Goal: Task Accomplishment & Management: Use online tool/utility

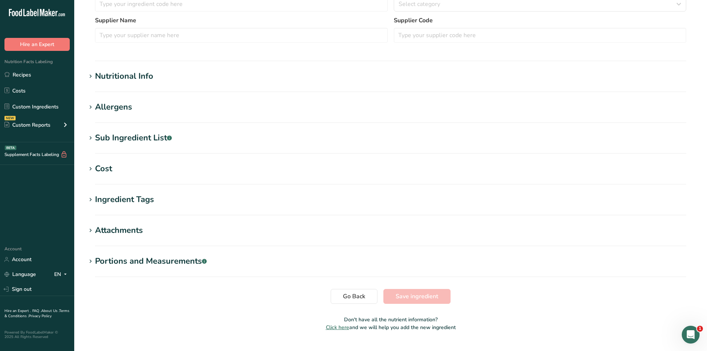
type input "Bacon"
type input "Hormel"
type input "32182"
type textarea "Cured With Water, Salt, Sugar, Dextrose, Sodium Erythorbate, Sodium Nitrite."
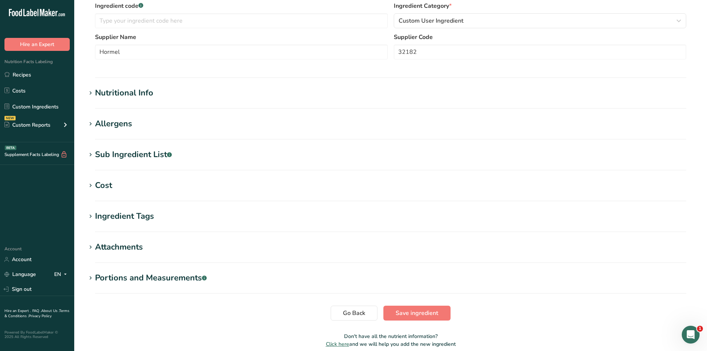
scroll to position [202, 0]
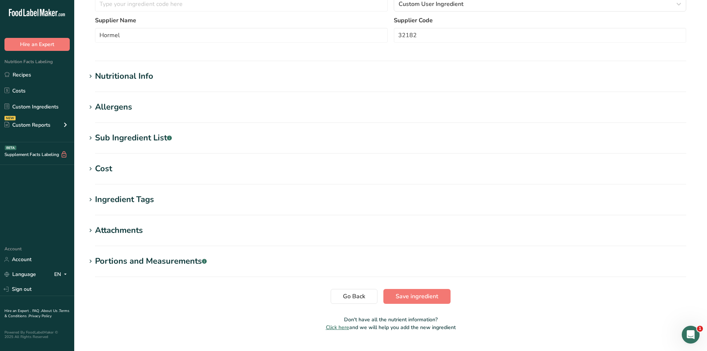
click at [147, 144] on section "Sub Ingredient List .a-a{fill:#347362;}.b-a{fill:#fff;} Translate Cured With Wa…" at bounding box center [390, 143] width 609 height 22
click at [148, 139] on div "Sub Ingredient List .a-a{fill:#347362;}.b-a{fill:#fff;}" at bounding box center [133, 138] width 77 height 12
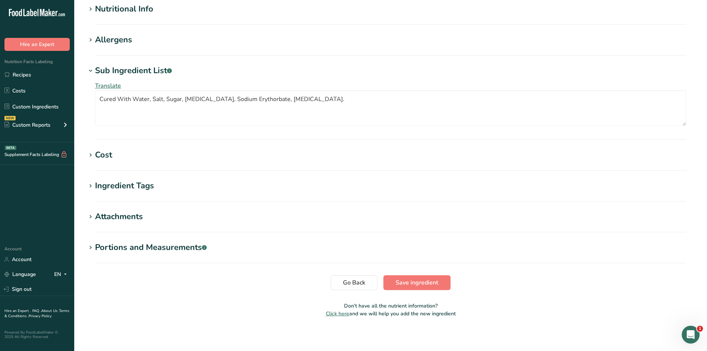
scroll to position [272, 0]
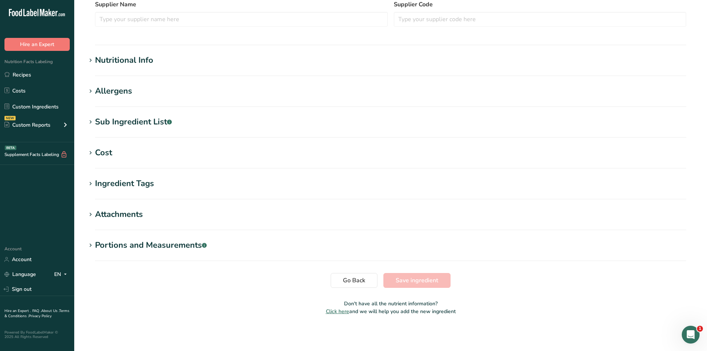
type input "Potatoes, Diced"
click at [158, 129] on section "Sub Ingredient List .a-a{fill:#347362;}.b-a{fill:#fff;} Translate" at bounding box center [390, 127] width 609 height 22
click at [154, 125] on div "Sub Ingredient List .a-a{fill:#347362;}.b-a{fill:#fff;}" at bounding box center [133, 122] width 77 height 12
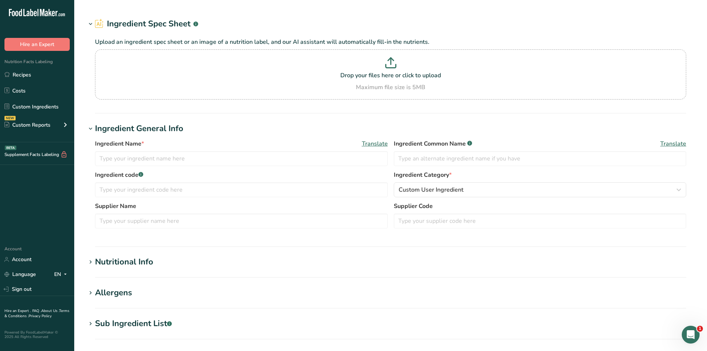
type input "Baking Soda"
type input "0.125"
select select "20"
select select "22"
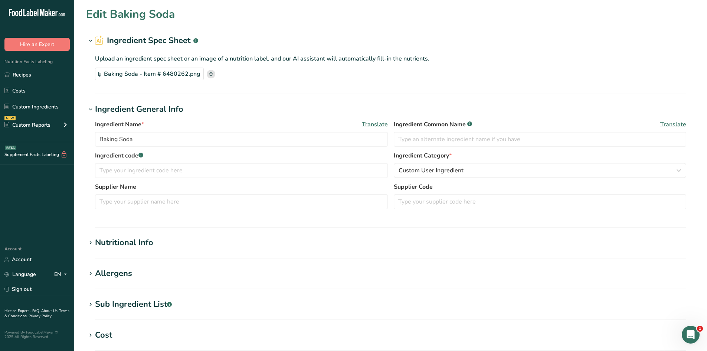
type input "0"
type KJ "0"
type Fat "0"
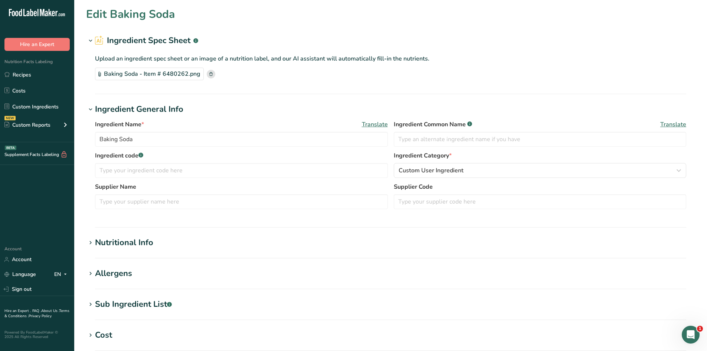
type input "0"
type input "160"
type Carbohydrates "0"
type Fiber "0"
type Sugars "0"
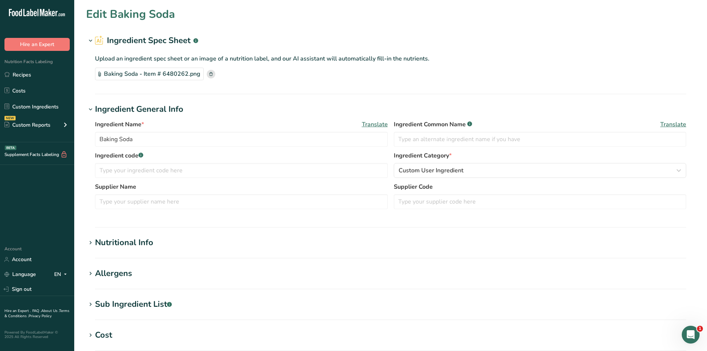
type Sugars "0"
type input "0"
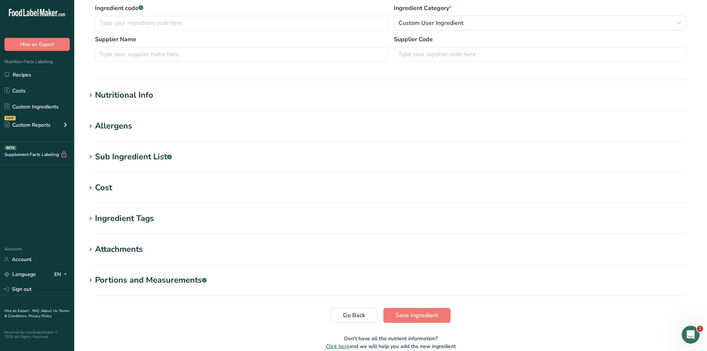
scroll to position [148, 0]
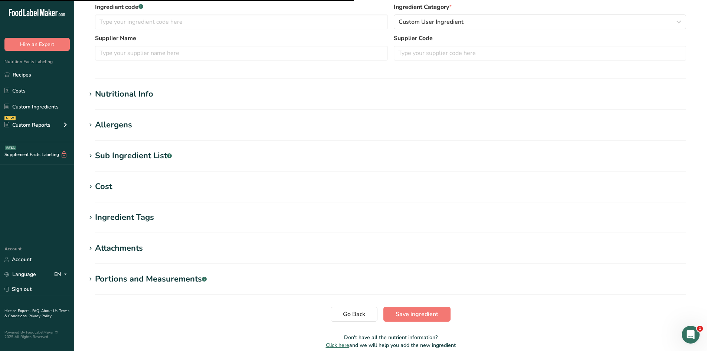
click at [173, 99] on h1 "Nutritional Info" at bounding box center [390, 94] width 609 height 12
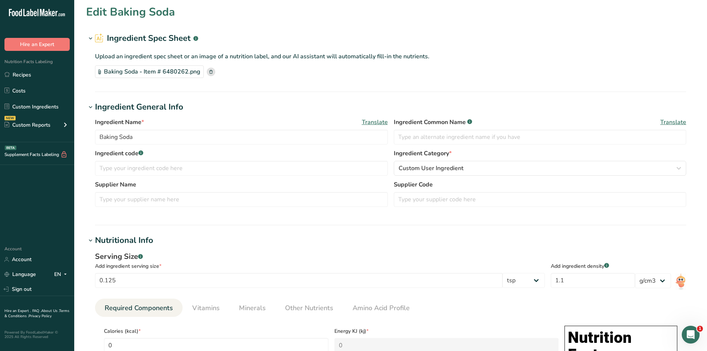
scroll to position [0, 0]
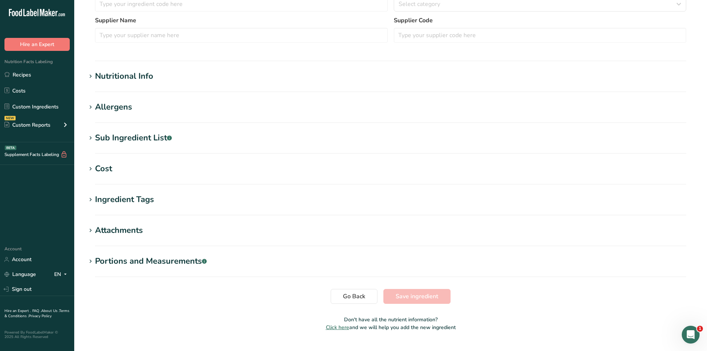
type input "Olive Oil"
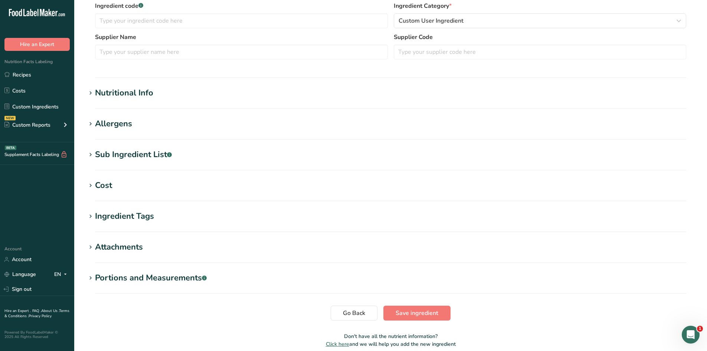
scroll to position [202, 0]
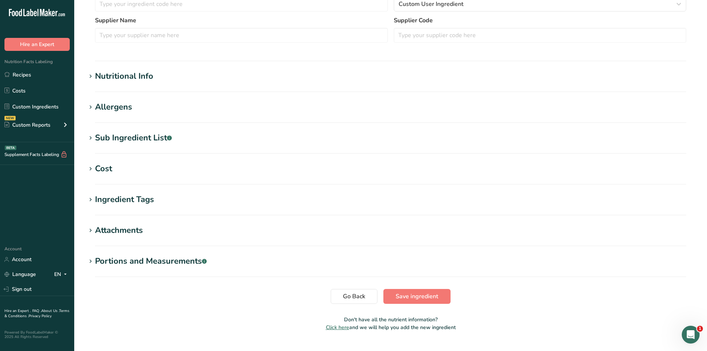
click at [150, 150] on section "Sub Ingredient List .a-a{fill:#347362;}.b-a{fill:#fff;} Translate" at bounding box center [390, 143] width 609 height 22
click at [149, 143] on div "Sub Ingredient List .a-a{fill:#347362;}.b-a{fill:#fff;}" at bounding box center [133, 138] width 77 height 12
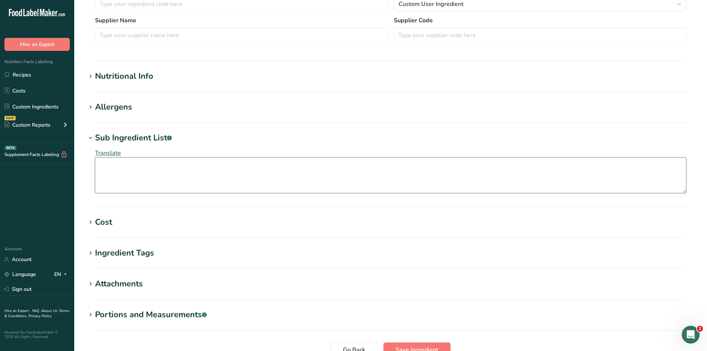
click at [215, 168] on textarea at bounding box center [390, 175] width 591 height 36
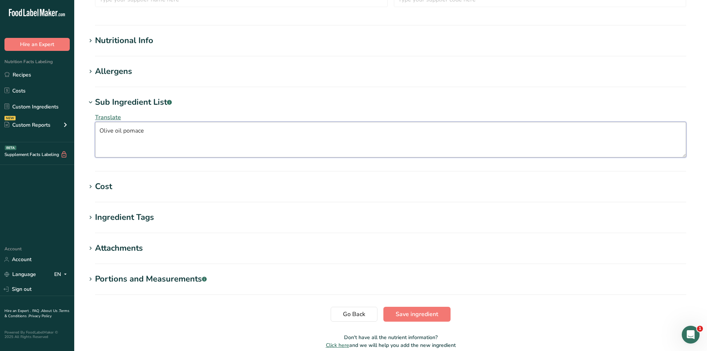
scroll to position [272, 0]
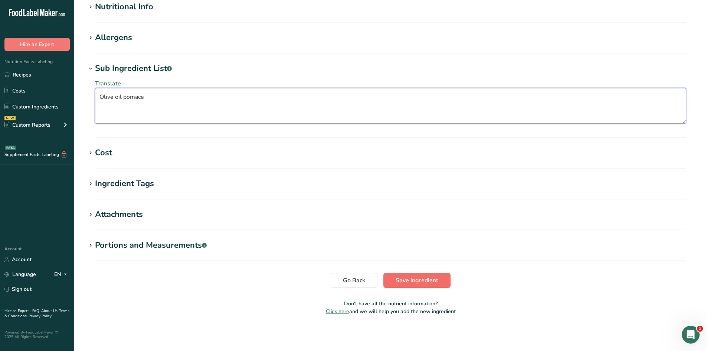
type textarea "Olive oil pomace"
click at [416, 275] on button "Save ingredient" at bounding box center [416, 280] width 67 height 15
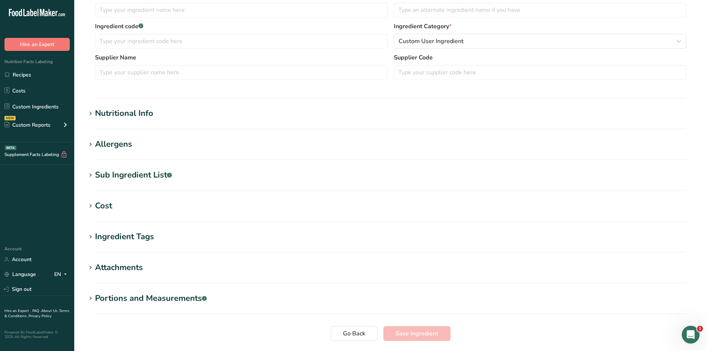
type input "Sandwich Roll"
click at [135, 120] on section "Nutritional Info Serving Size .a-a{fill:#347362;}.b-a{fill:#fff;} Add ingredien…" at bounding box center [390, 118] width 609 height 22
click at [134, 113] on div "Nutritional Info" at bounding box center [124, 113] width 58 height 12
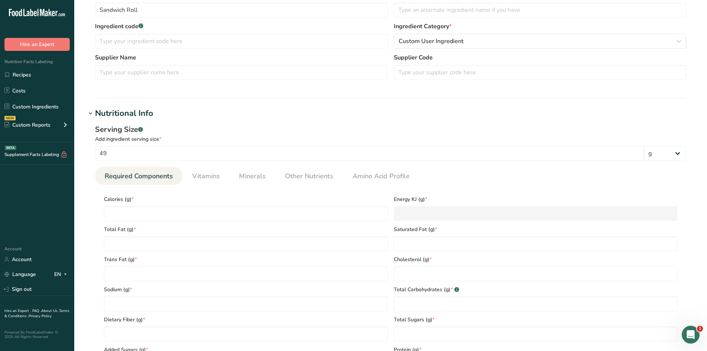
click at [134, 113] on div "Nutritional Info" at bounding box center [124, 113] width 58 height 12
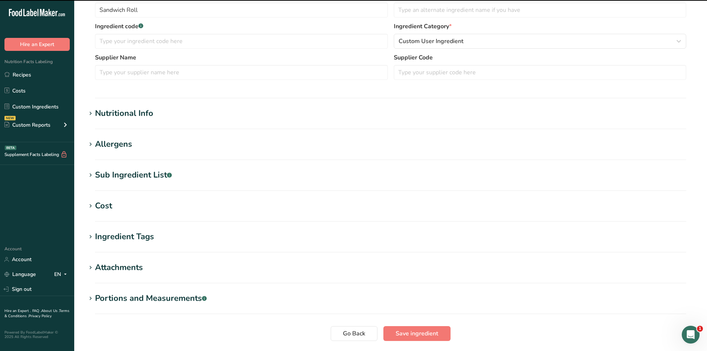
click at [137, 113] on div "Nutritional Info" at bounding box center [124, 113] width 58 height 12
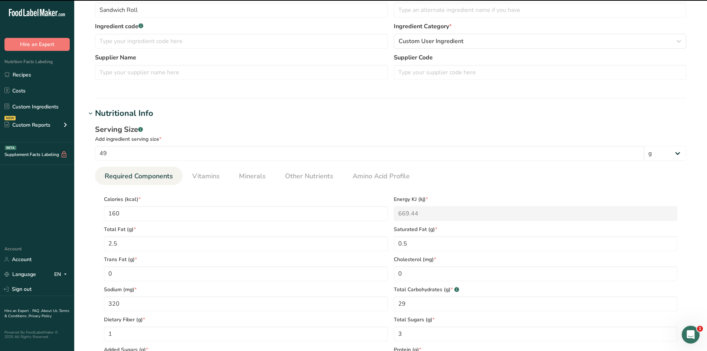
click at [137, 113] on div "Nutritional Info" at bounding box center [124, 113] width 58 height 12
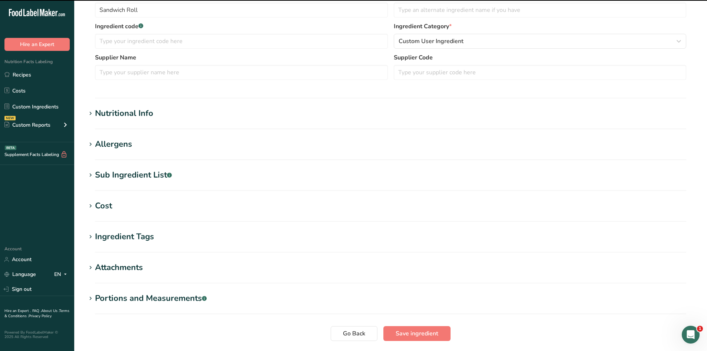
click at [137, 175] on div "Sub Ingredient List .a-a{fill:#347362;}.b-a{fill:#fff;}" at bounding box center [133, 175] width 77 height 12
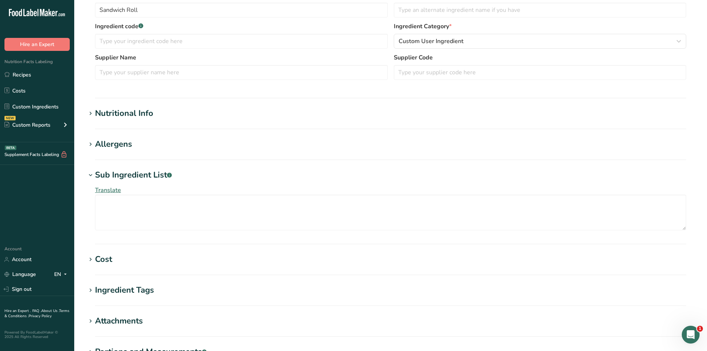
click at [335, 311] on section "Edit Sandwich Roll Ingredient Spec Sheet .a-a{fill:#347362;}.b-a{fill:#fff;} Up…" at bounding box center [390, 152] width 633 height 563
paste textarea "Enriched unbleached wheat flour (wheat flour, malted barley flour, niacin, redu…"
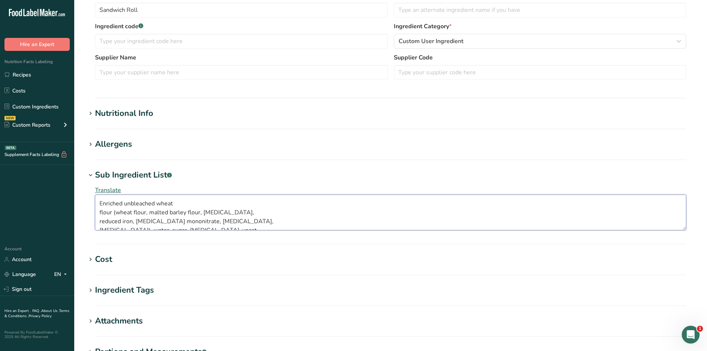
scroll to position [94, 0]
drag, startPoint x: 678, startPoint y: 230, endPoint x: 665, endPoint y: 272, distance: 44.0
click at [665, 287] on section "Edit Sandwich Roll Ingredient Spec Sheet .a-a{fill:#347362;}.b-a{fill:#fff;} Up…" at bounding box center [390, 152] width 633 height 563
drag, startPoint x: 684, startPoint y: 230, endPoint x: 679, endPoint y: 250, distance: 21.0
click at [680, 254] on section "Edit Sandwich Roll Ingredient Spec Sheet .a-a{fill:#347362;}.b-a{fill:#fff;} Up…" at bounding box center [390, 152] width 633 height 563
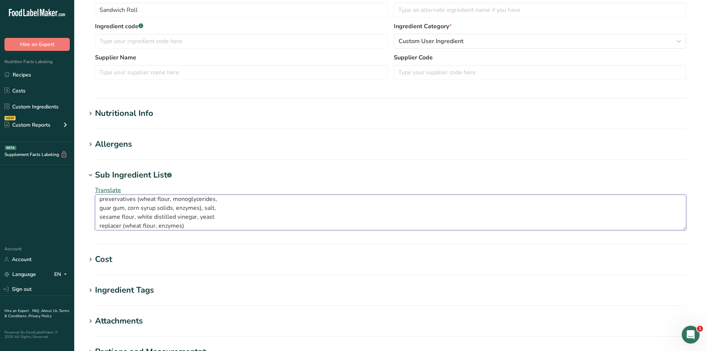
click at [671, 228] on textarea "Enriched unbleached wheat flour (wheat flour, malted barley flour, niacin, redu…" at bounding box center [390, 212] width 591 height 36
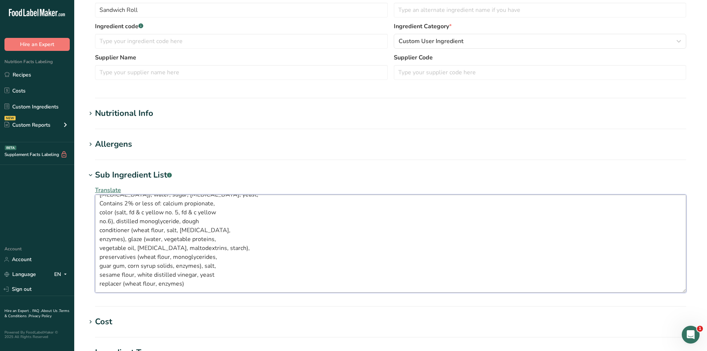
scroll to position [0, 0]
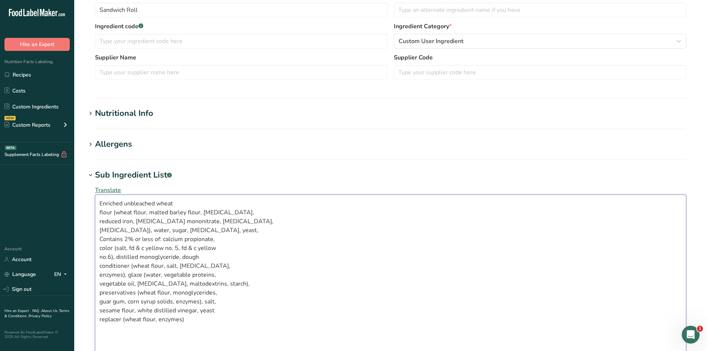
drag, startPoint x: 683, startPoint y: 228, endPoint x: 689, endPoint y: 358, distance: 129.6
click at [689, 350] on html ".a-20{fill:#fff;} Hire an Expert Nutrition Facts Labeling Recipes Costs Custom …" at bounding box center [353, 227] width 707 height 712
click at [101, 215] on textarea "Enriched unbleached wheat flour (wheat flour, malted barley flour, niacin, redu…" at bounding box center [390, 276] width 591 height 165
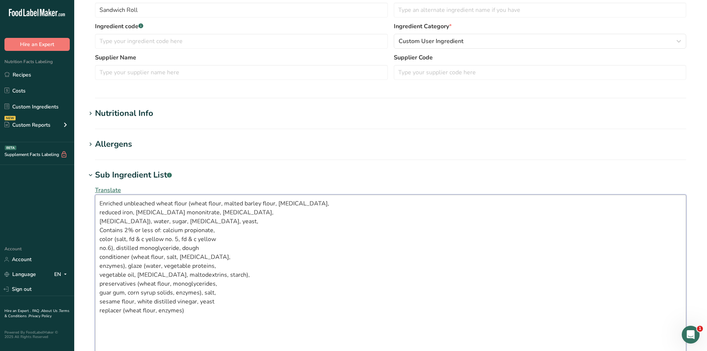
click at [97, 214] on textarea "Enriched unbleached wheat flour (wheat flour, malted barley flour, niacin, redu…" at bounding box center [390, 276] width 591 height 165
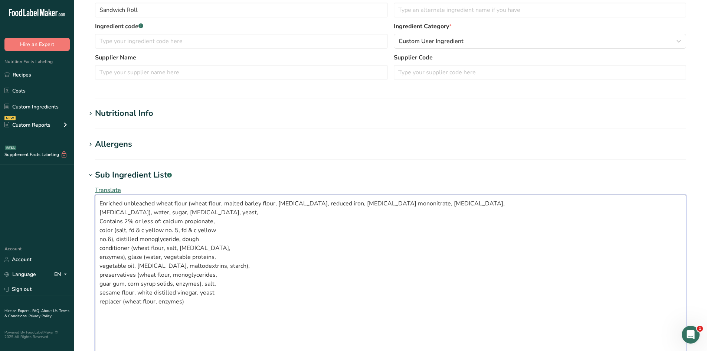
click at [99, 211] on textarea "Enriched unbleached wheat flour (wheat flour, malted barley flour, niacin, redu…" at bounding box center [390, 276] width 591 height 165
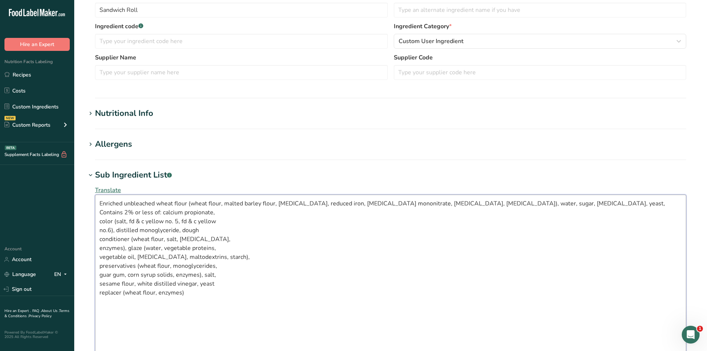
click at [99, 213] on textarea "Enriched unbleached wheat flour (wheat flour, malted barley flour, niacin, redu…" at bounding box center [390, 276] width 591 height 165
click at [96, 212] on textarea "Enriched unbleached wheat flour (wheat flour, malted barley flour, niacin, redu…" at bounding box center [390, 276] width 591 height 165
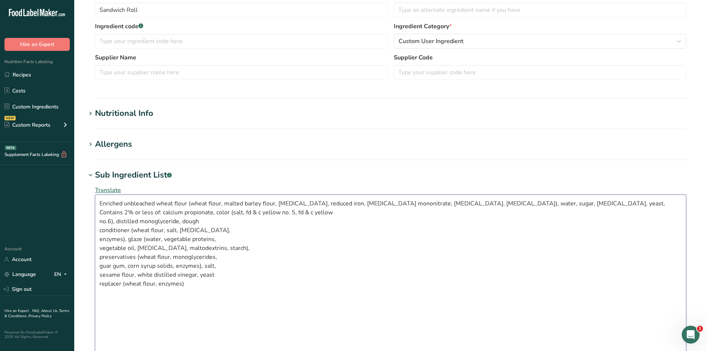
click at [99, 220] on textarea "Enriched unbleached wheat flour (wheat flour, malted barley flour, niacin, redu…" at bounding box center [390, 276] width 591 height 165
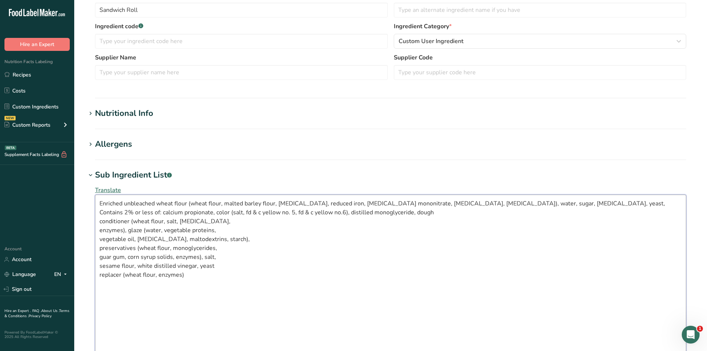
click at [98, 219] on textarea "Enriched unbleached wheat flour (wheat flour, malted barley flour, niacin, redu…" at bounding box center [390, 276] width 591 height 165
click at [99, 222] on textarea "Enriched unbleached wheat flour (wheat flour, malted barley flour, niacin, redu…" at bounding box center [390, 276] width 591 height 165
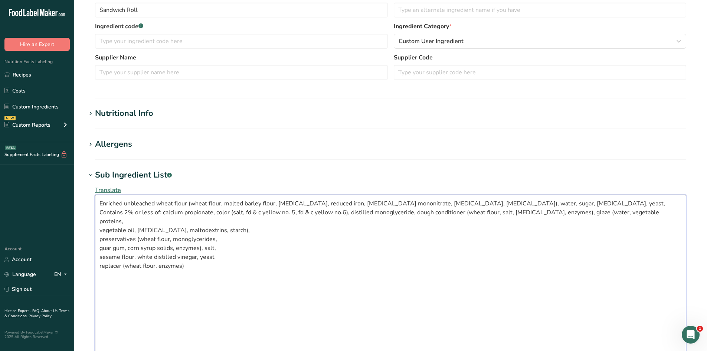
click at [98, 222] on textarea "Enriched unbleached wheat flour (wheat flour, malted barley flour, niacin, redu…" at bounding box center [390, 276] width 591 height 165
click at [97, 222] on textarea "Enriched unbleached wheat flour (wheat flour, malted barley flour, niacin, redu…" at bounding box center [390, 276] width 591 height 165
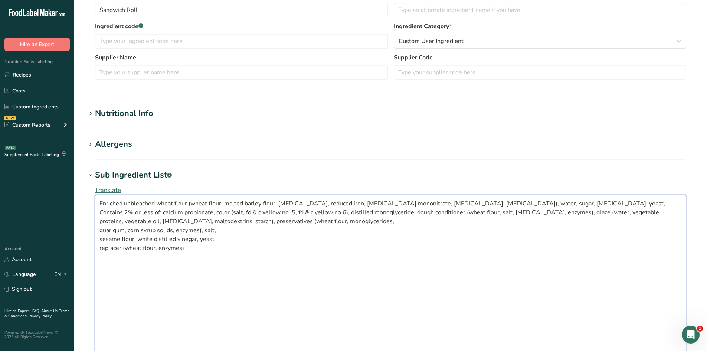
click at [99, 229] on textarea "Enriched unbleached wheat flour (wheat flour, malted barley flour, niacin, redu…" at bounding box center [390, 276] width 591 height 165
click at [100, 232] on textarea "Enriched unbleached wheat flour (wheat flour, malted barley flour, niacin, redu…" at bounding box center [390, 276] width 591 height 165
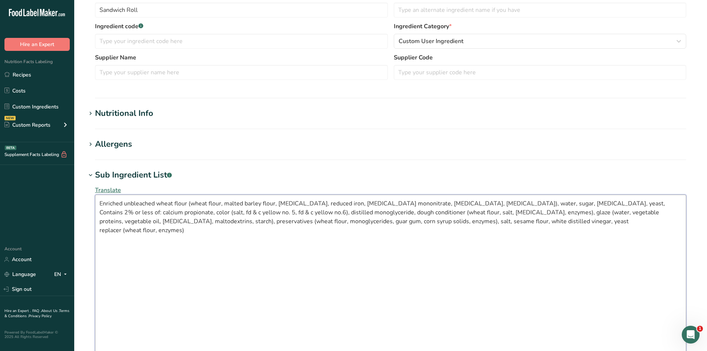
click at [98, 232] on textarea "Enriched unbleached wheat flour (wheat flour, malted barley flour, niacin, redu…" at bounding box center [390, 276] width 591 height 165
click at [516, 227] on textarea "Enriched unbleached wheat flour (wheat flour, malted barley flour, niacin, redu…" at bounding box center [390, 276] width 591 height 165
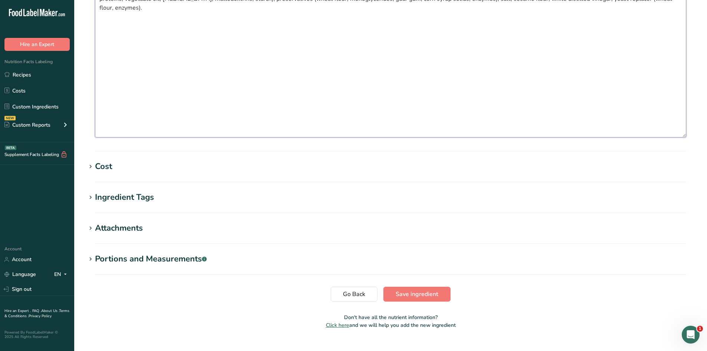
scroll to position [352, 0]
type textarea "Enriched unbleached wheat flour (wheat flour, malted barley flour, niacin, redu…"
click at [428, 289] on button "Save ingredient" at bounding box center [416, 293] width 67 height 15
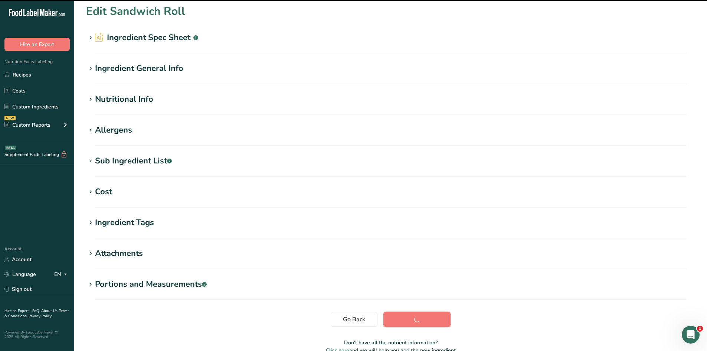
scroll to position [0, 0]
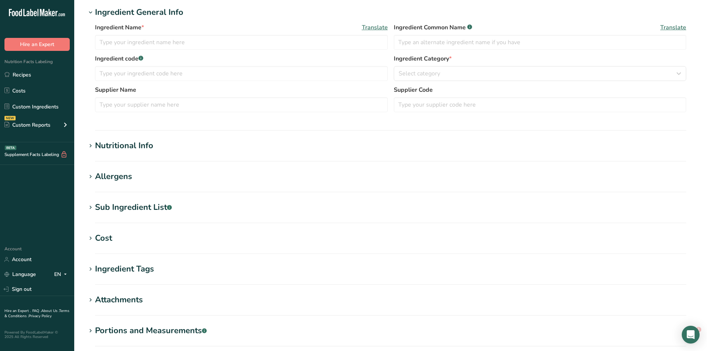
scroll to position [144, 0]
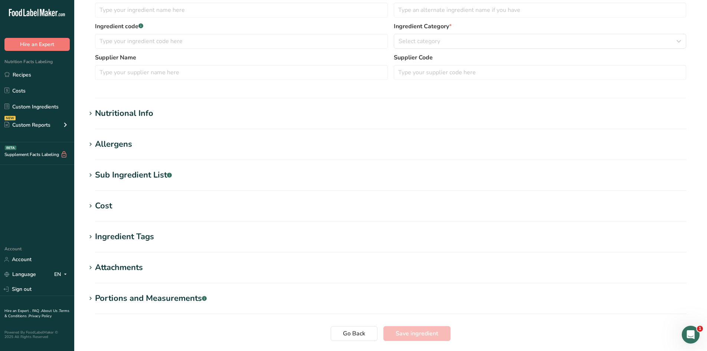
type input "Butter"
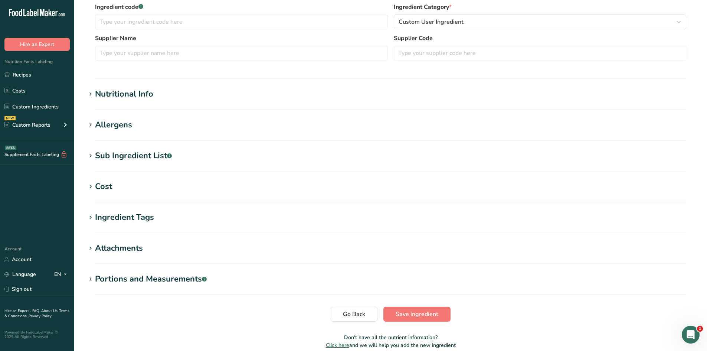
scroll to position [129, 0]
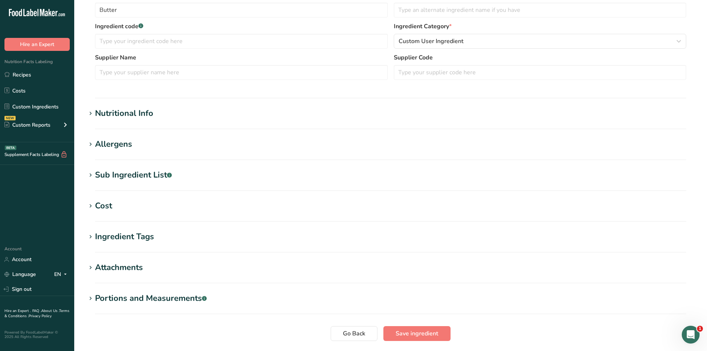
click at [166, 167] on section "Edit Butter Ingredient Spec Sheet .a-a{fill:#347362;}.b-a{fill:#fff;} Upload an…" at bounding box center [390, 125] width 633 height 509
click at [159, 176] on div "Sub Ingredient List .a-a{fill:#347362;}.b-a{fill:#fff;}" at bounding box center [133, 175] width 77 height 12
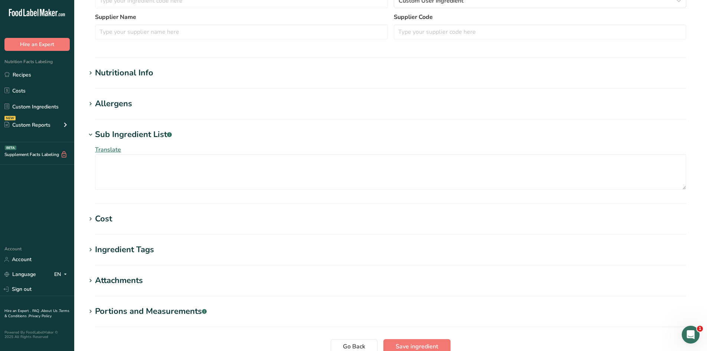
scroll to position [186, 0]
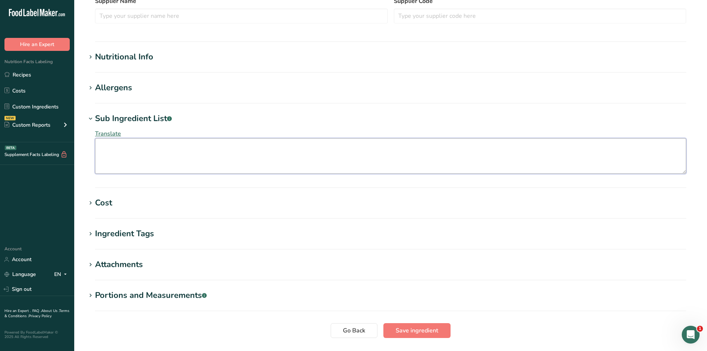
click at [185, 150] on textarea at bounding box center [390, 156] width 591 height 36
paste textarea "pasteurized cream, natural flavorings. contains: milk"
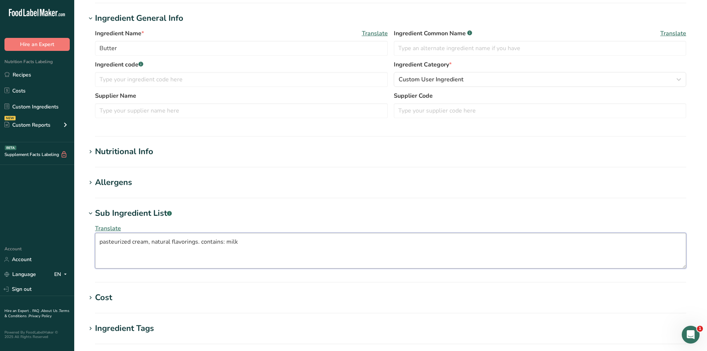
scroll to position [0, 0]
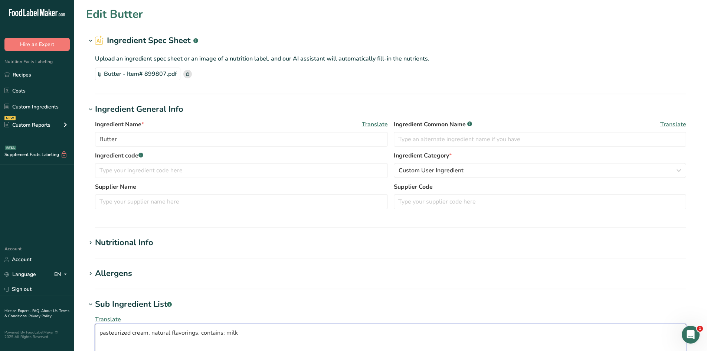
type textarea "pasteurized cream, natural flavorings. contains: milk"
click at [307, 296] on section "Edit Butter Ingredient Spec Sheet .a-a{fill:#347362;}.b-a{fill:#fff;} Upload an…" at bounding box center [390, 281] width 633 height 563
drag, startPoint x: 148, startPoint y: 138, endPoint x: 64, endPoint y: 140, distance: 84.2
click at [64, 140] on div ".a-20{fill:#fff;} Hire an Expert Nutrition Facts Labeling Recipes Costs Custom …" at bounding box center [353, 293] width 707 height 586
type input "Sweet cream butter, unsalted"
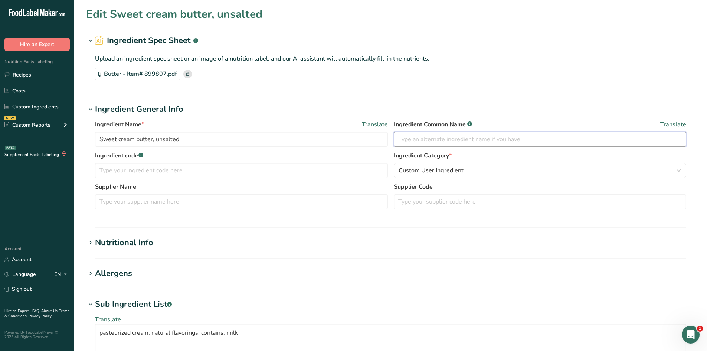
click at [416, 141] on input "text" at bounding box center [540, 139] width 293 height 15
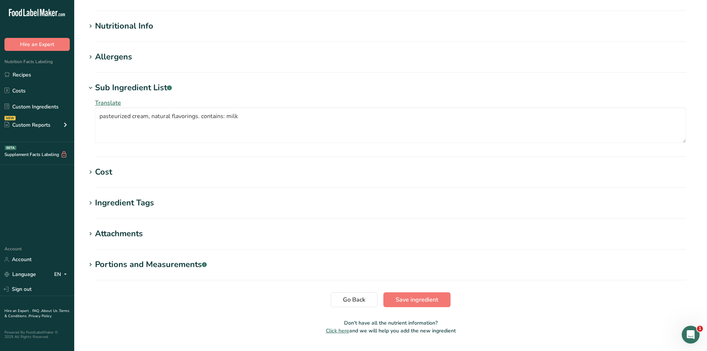
scroll to position [236, 0]
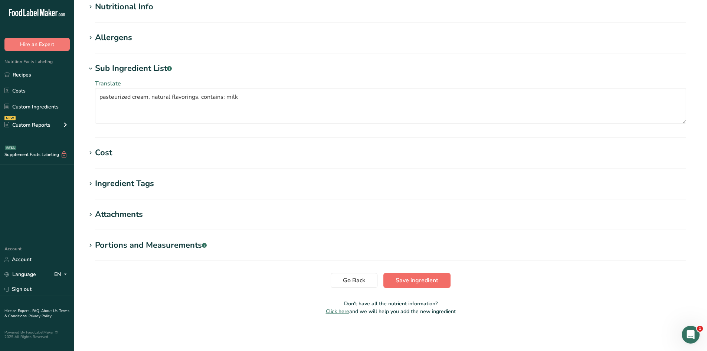
type input "Butter"
click at [416, 279] on span "Save ingredient" at bounding box center [417, 280] width 43 height 9
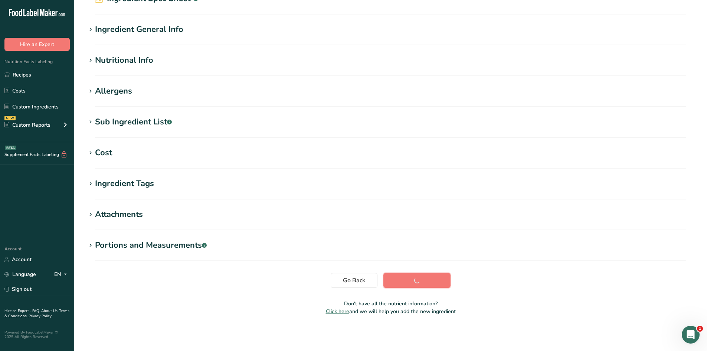
scroll to position [42, 0]
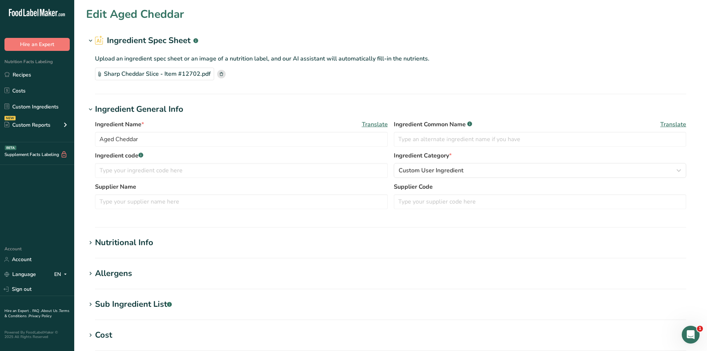
click at [124, 219] on section "Ingredient General Info Ingredient Name * Translate Aged Cheddar Ingredient Com…" at bounding box center [390, 165] width 609 height 124
click at [190, 241] on h1 "Nutritional Info" at bounding box center [390, 242] width 609 height 12
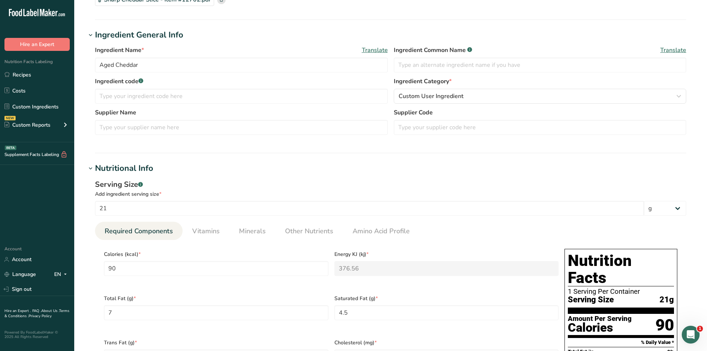
click at [187, 173] on h1 "Nutritional Info" at bounding box center [390, 168] width 609 height 12
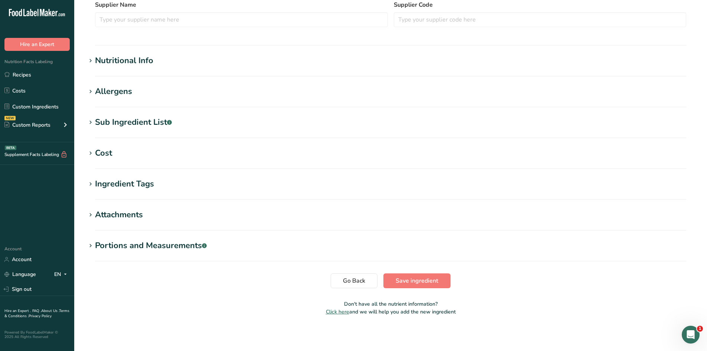
scroll to position [182, 0]
click at [176, 121] on h1 "Sub Ingredient List .a-a{fill:#347362;}.b-a{fill:#fff;}" at bounding box center [390, 122] width 609 height 12
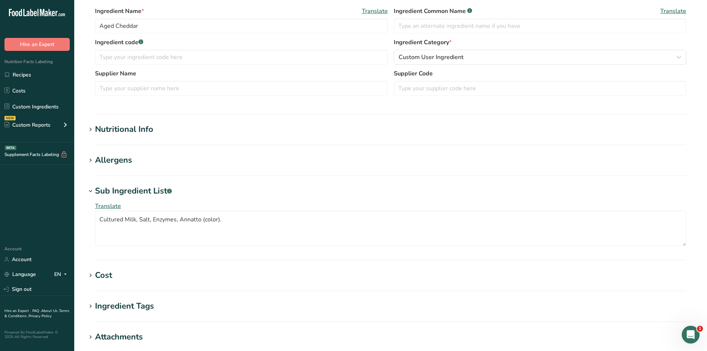
scroll to position [34, 0]
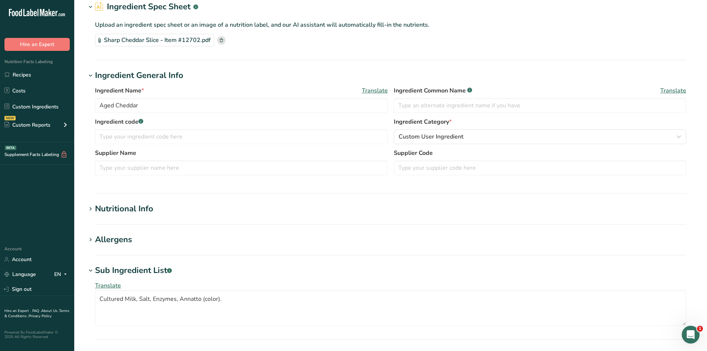
click at [82, 116] on section "Edit Aged Cheddar Ingredient Spec Sheet .a-a{fill:#347362;}.b-a{fill:#fff;} Upl…" at bounding box center [390, 247] width 633 height 563
drag, startPoint x: 145, startPoint y: 104, endPoint x: 16, endPoint y: 101, distance: 129.2
click at [16, 101] on div ".a-20{fill:#fff;} Hire an Expert Nutrition Facts Labeling Recipes Costs Custom …" at bounding box center [353, 259] width 707 height 586
paste input "Sharp Cheddar Cheese"
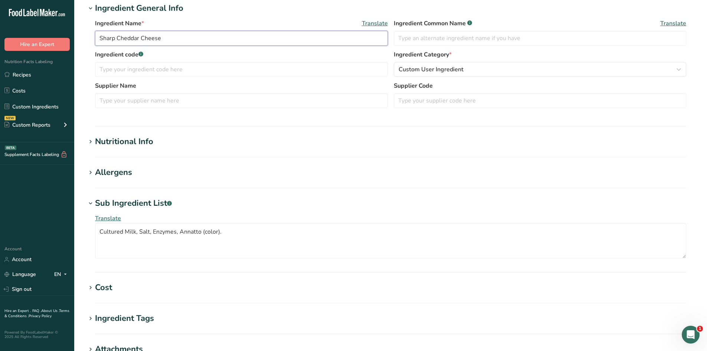
scroll to position [236, 0]
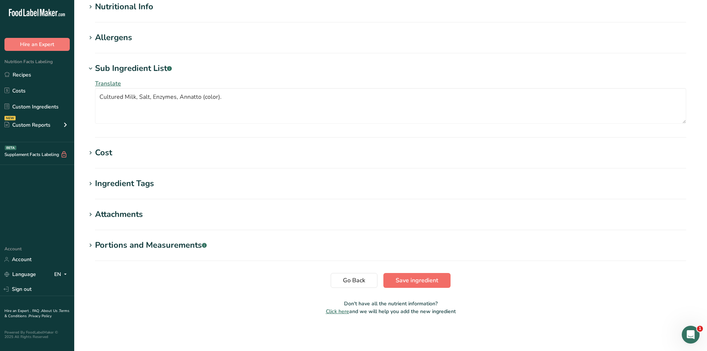
type input "Sharp Cheddar Cheese"
click at [424, 282] on span "Save ingredient" at bounding box center [417, 280] width 43 height 9
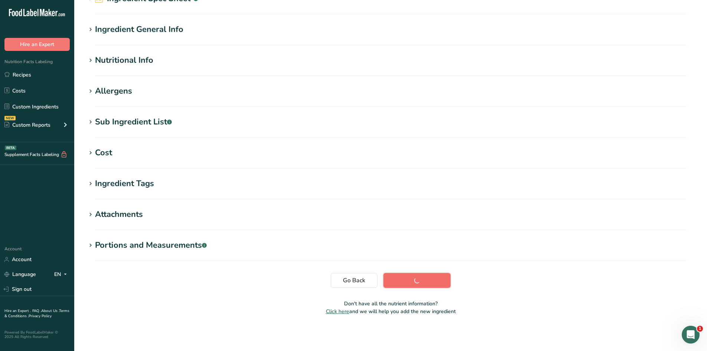
scroll to position [42, 0]
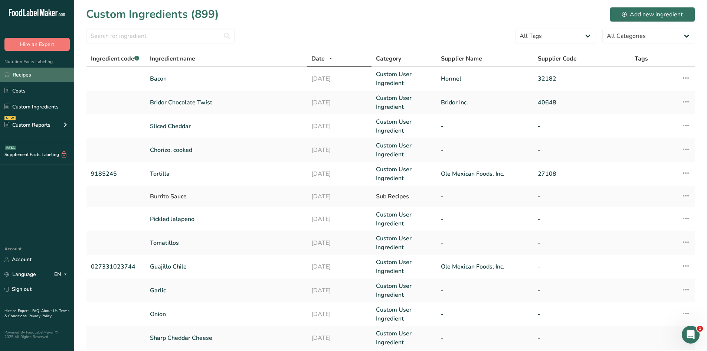
click at [39, 70] on link "Recipes" at bounding box center [37, 75] width 74 height 14
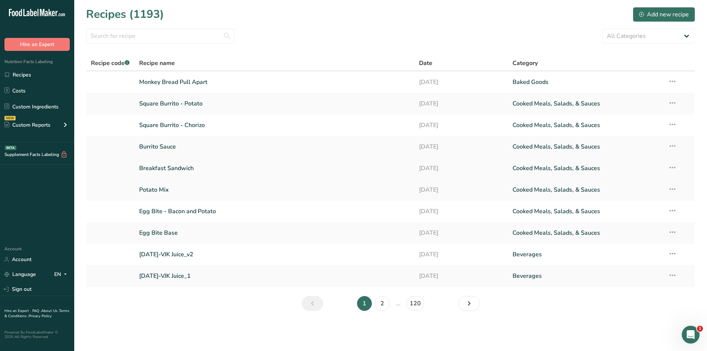
click at [181, 167] on link "Breakfast Sandwich" at bounding box center [274, 168] width 271 height 16
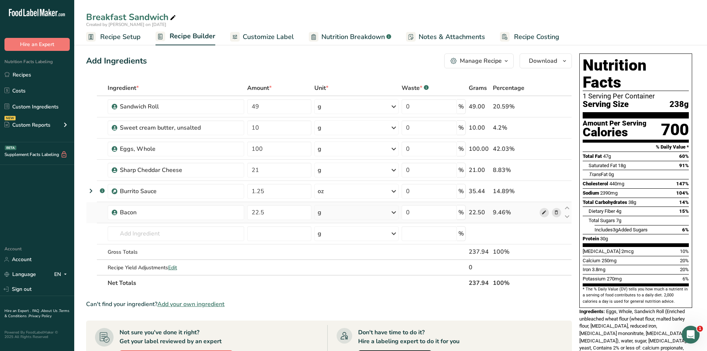
click at [544, 213] on icon at bounding box center [543, 213] width 5 height 8
click at [49, 72] on link "Recipes" at bounding box center [37, 75] width 74 height 14
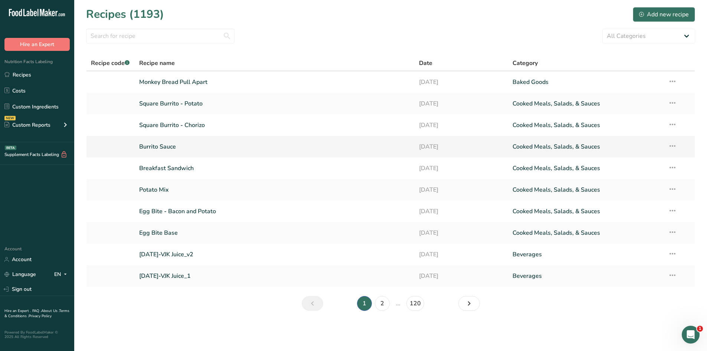
click at [169, 145] on link "Burrito Sauce" at bounding box center [274, 147] width 271 height 16
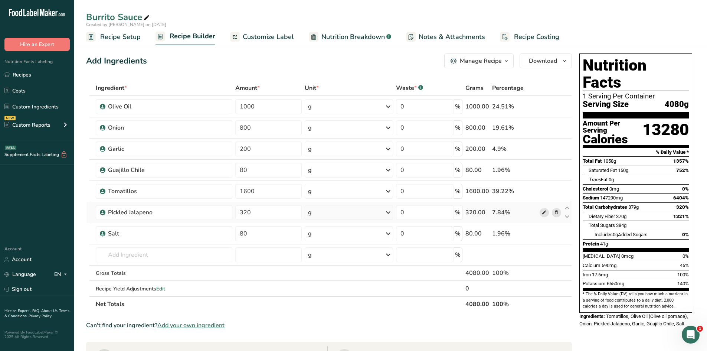
click at [541, 211] on icon at bounding box center [543, 213] width 5 height 8
click at [31, 77] on link "Recipes" at bounding box center [37, 75] width 74 height 14
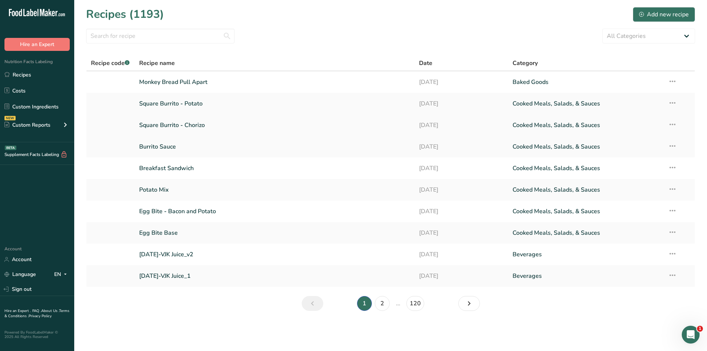
click at [183, 125] on link "Square Burrito - Chorizo" at bounding box center [274, 125] width 271 height 16
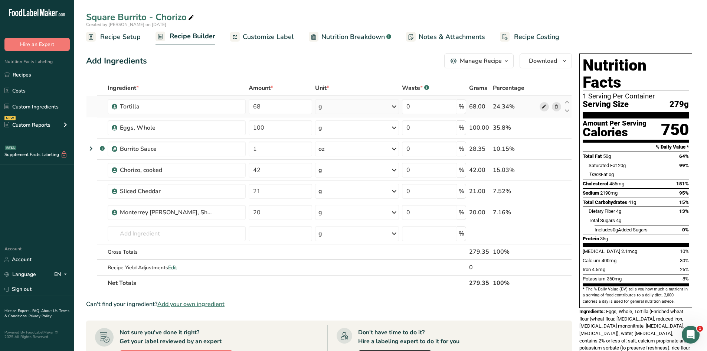
click at [541, 104] on span at bounding box center [544, 106] width 9 height 9
click at [548, 148] on span at bounding box center [544, 148] width 9 height 9
click at [545, 173] on icon at bounding box center [543, 170] width 5 height 8
click at [542, 193] on icon at bounding box center [543, 191] width 5 height 8
click at [543, 209] on icon at bounding box center [543, 213] width 5 height 8
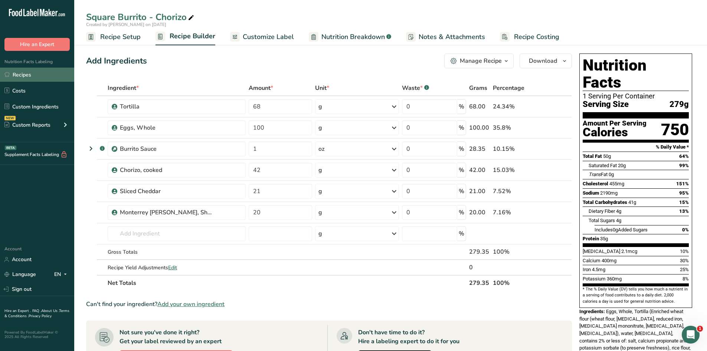
click at [23, 76] on link "Recipes" at bounding box center [37, 75] width 74 height 14
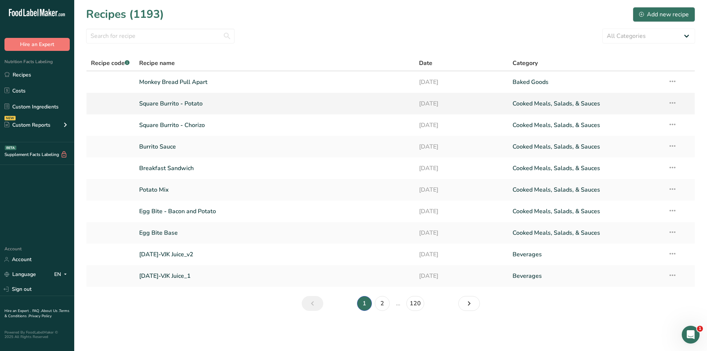
click at [192, 101] on link "Square Burrito - Potato" at bounding box center [274, 104] width 271 height 16
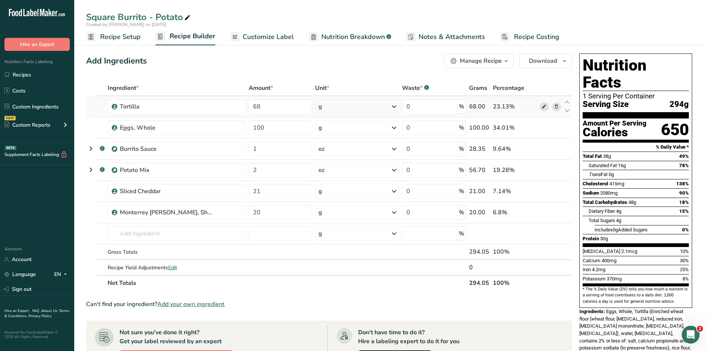
click at [545, 106] on icon at bounding box center [543, 107] width 5 height 8
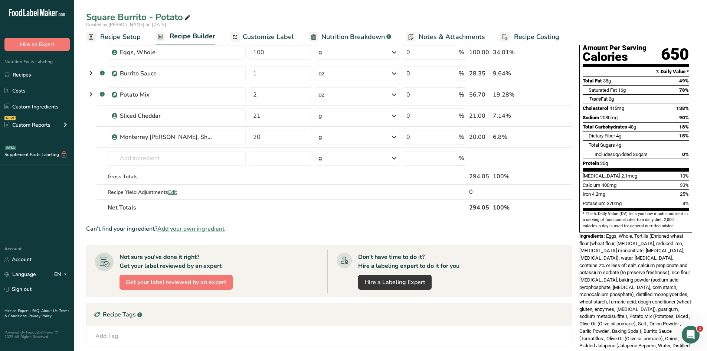
scroll to position [148, 0]
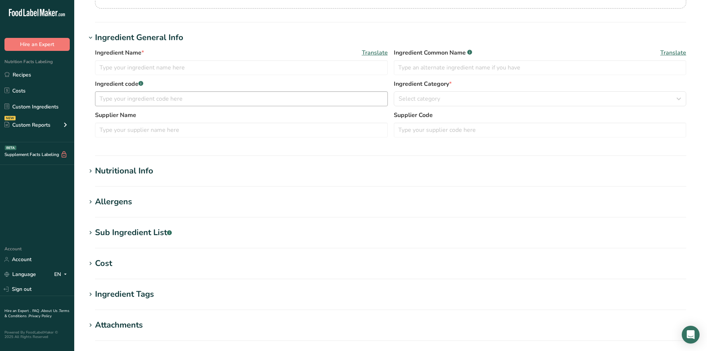
type input "Bacon"
type input "Hormel"
type input "32182"
type textarea "Cured With Water, Salt, Sugar, [MEDICAL_DATA], Sodium Erythorbate, [MEDICAL_DAT…"
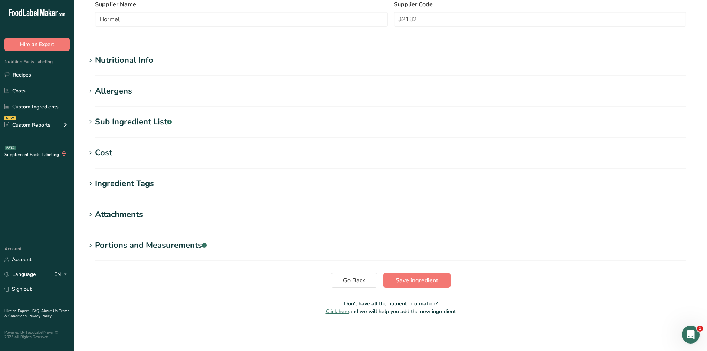
click at [160, 131] on section "Sub Ingredient List .a-a{fill:#347362;}.b-a{fill:#fff;} Translate Cured With Wa…" at bounding box center [390, 127] width 609 height 22
click at [153, 127] on div "Sub Ingredient List .a-a{fill:#347362;}.b-a{fill:#fff;}" at bounding box center [133, 122] width 77 height 12
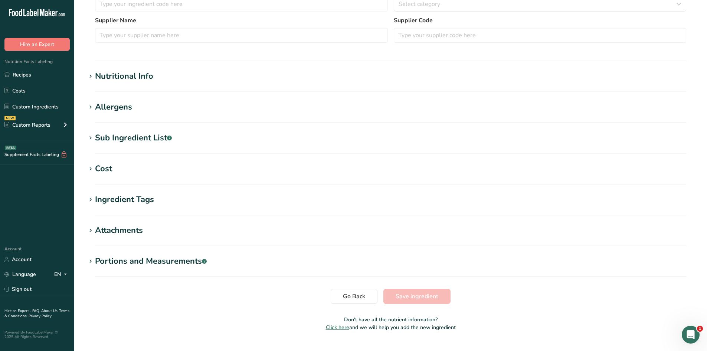
click at [148, 135] on div "Sub Ingredient List .a-a{fill:#347362;}.b-a{fill:#fff;}" at bounding box center [133, 138] width 77 height 12
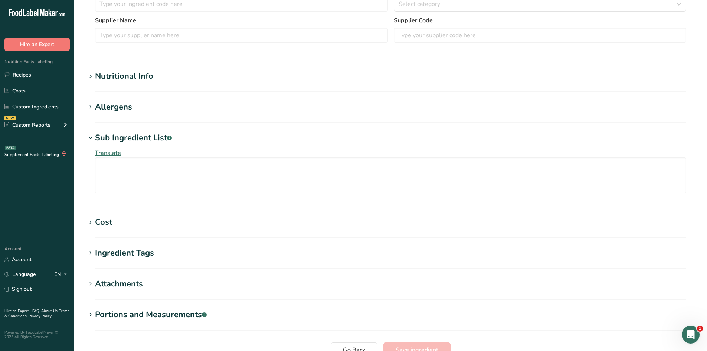
type input "Pickled Jalapeno"
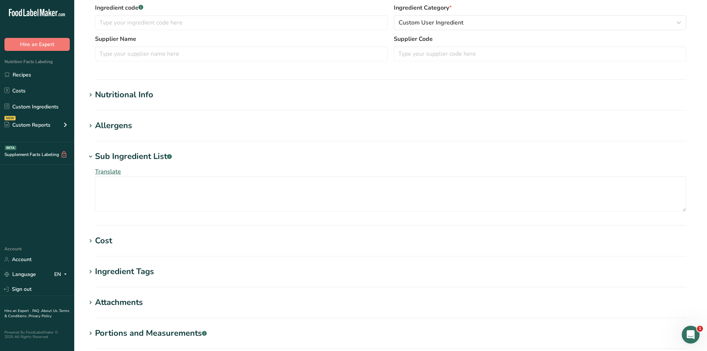
scroll to position [148, 0]
click at [632, 103] on section "Nutritional Info Serving Size .a-a{fill:#347362;}.b-a{fill:#fff;} Add ingredien…" at bounding box center [390, 99] width 609 height 22
paste textarea "Jalapeño Peppers, Water, Distilled Vinegar, Carrots, Onions, Iodized Salt (Cont…"
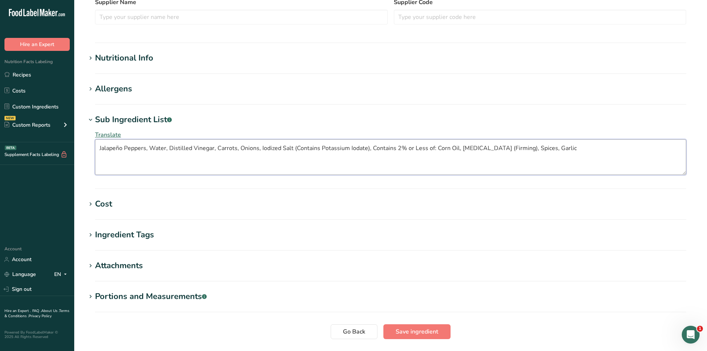
scroll to position [186, 0]
type textarea "Jalapeño Peppers, Water, Distilled Vinegar, Carrots, Onions, Iodized Salt (Cont…"
click at [428, 328] on span "Save ingredient" at bounding box center [417, 330] width 43 height 9
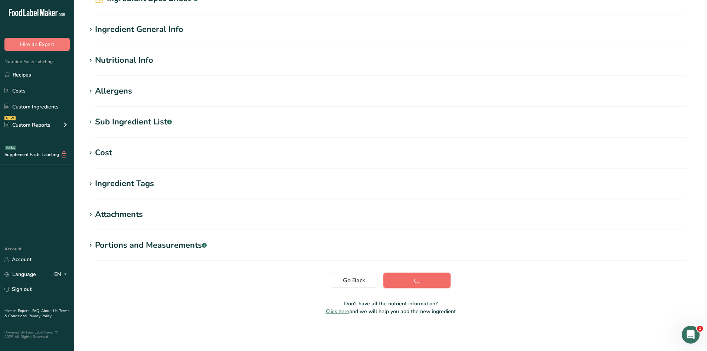
scroll to position [42, 0]
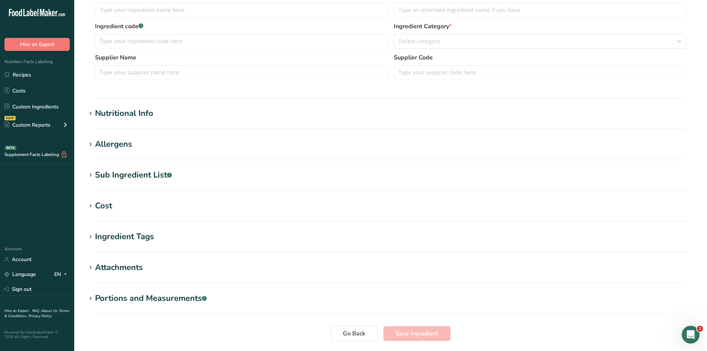
type input "Tortilla"
type input "9185245"
type input "Ole Mexican Foods, Inc."
type input "27108"
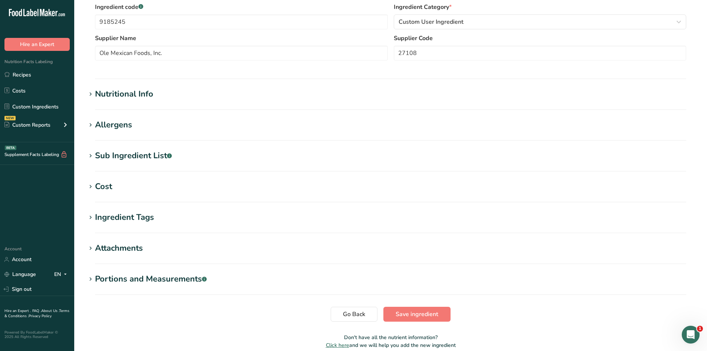
scroll to position [129, 0]
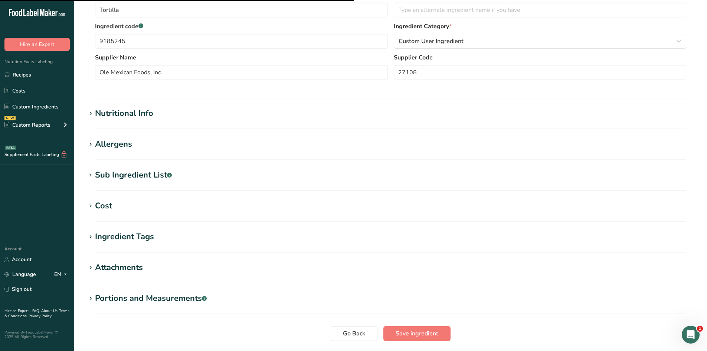
click at [121, 180] on div "Sub Ingredient List .a-a{fill:#347362;}.b-a{fill:#fff;}" at bounding box center [133, 175] width 77 height 12
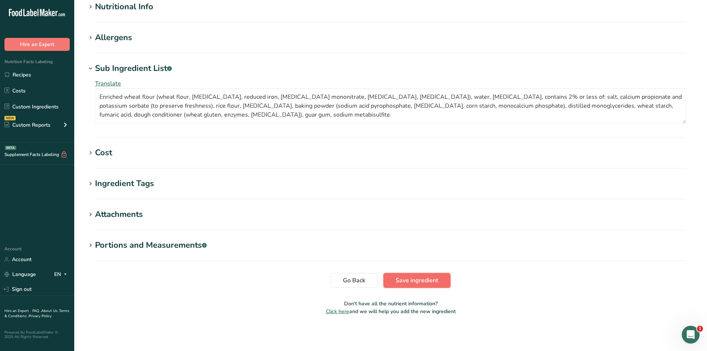
click at [406, 275] on button "Save ingredient" at bounding box center [416, 280] width 67 height 15
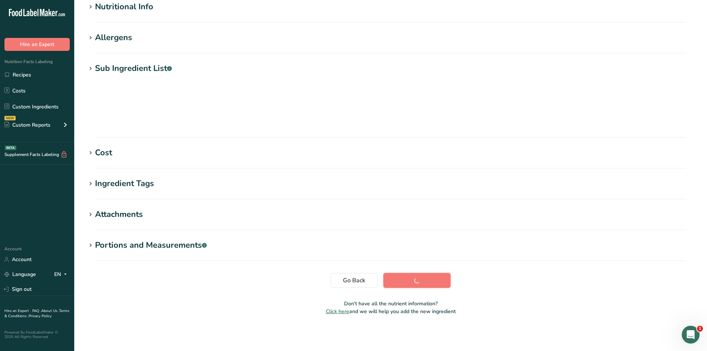
scroll to position [42, 0]
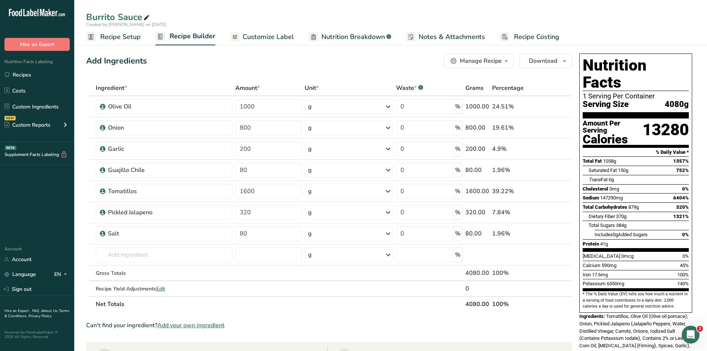
click at [356, 39] on span "Nutrition Breakdown" at bounding box center [352, 37] width 63 height 10
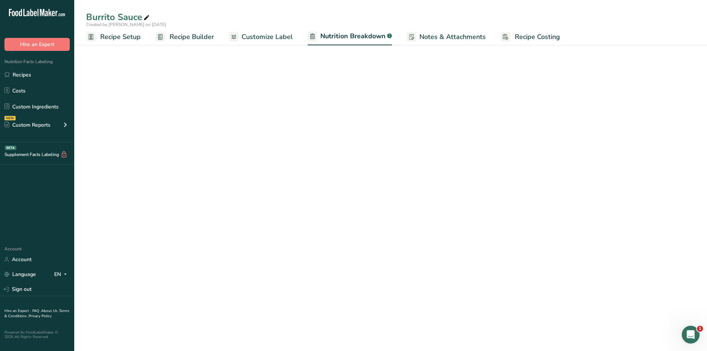
select select "Calories"
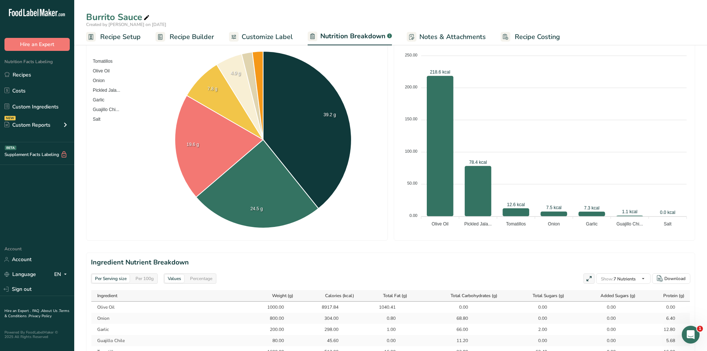
scroll to position [27, 0]
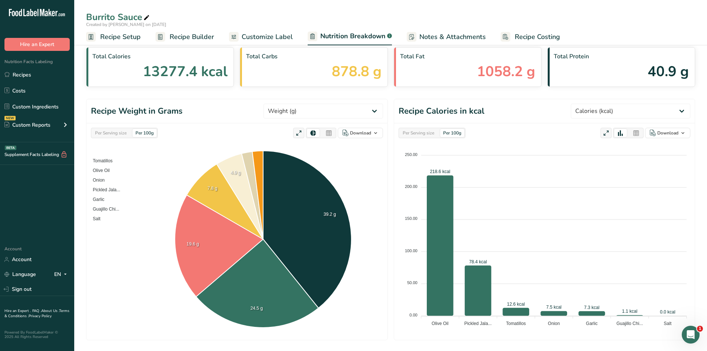
click at [135, 39] on span "Recipe Setup" at bounding box center [120, 37] width 40 height 10
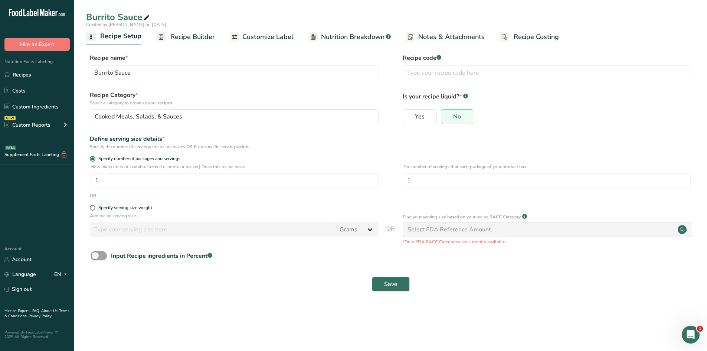
click at [203, 35] on span "Recipe Builder" at bounding box center [192, 37] width 45 height 10
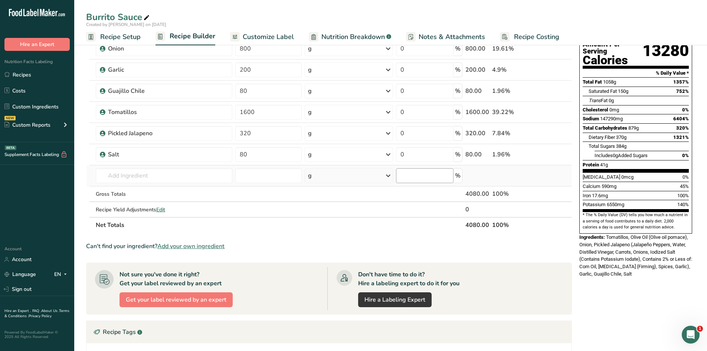
scroll to position [37, 0]
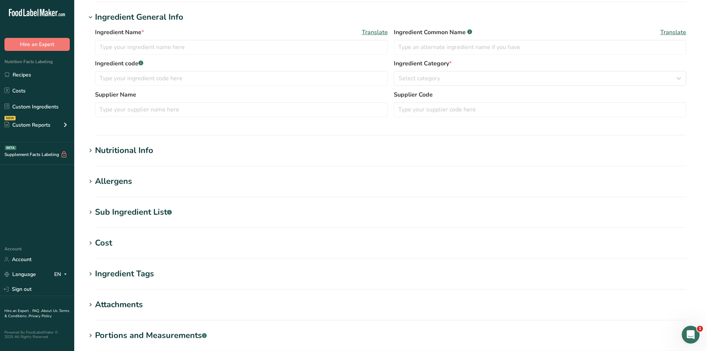
type input "Chorizo, cooked"
click at [161, 211] on div "Sub Ingredient List .a-a{fill:#347362;}.b-a{fill:#fff;}" at bounding box center [133, 212] width 77 height 12
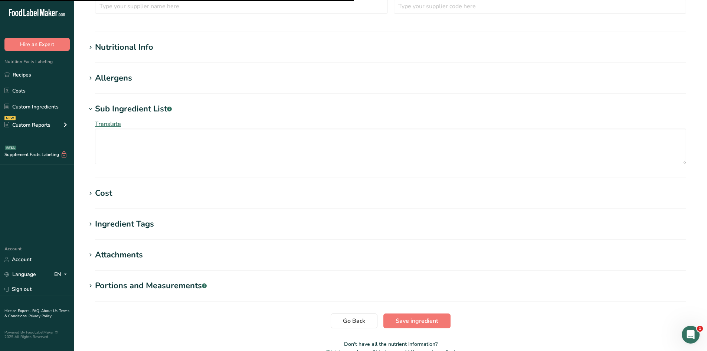
scroll to position [203, 0]
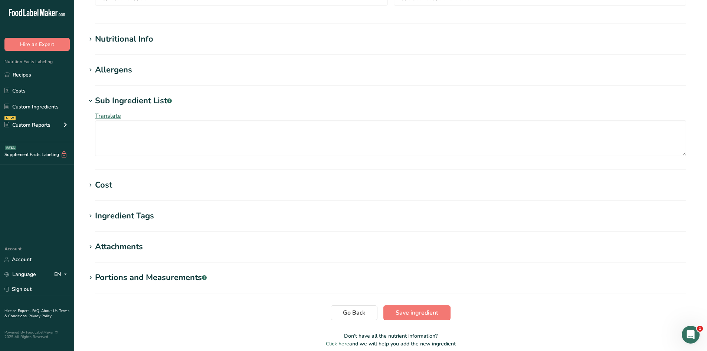
click at [195, 295] on section "Edit Chorizo, cooked Ingredient Spec Sheet .a-a{fill:#347362;}.b-a{fill:#fff;} …" at bounding box center [390, 78] width 633 height 563
paste textarea "Pork, Seasoning (Spices, Salt, Paprika, Sugar, Dried Garlic, Natural Flavor, Pa…"
click at [99, 141] on textarea "Pork, Seasoning (Spices, Salt, Paprika, Sugar, Dried Garlic, Natural Flavor, Pa…" at bounding box center [390, 138] width 591 height 36
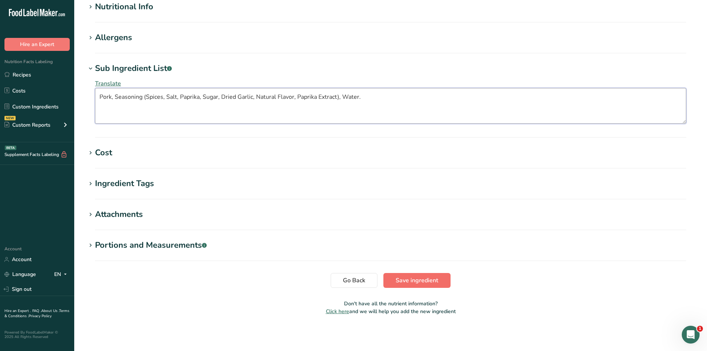
type textarea "Pork, Seasoning (Spices, Salt, Paprika, Sugar, Dried Garlic, Natural Flavor, Pa…"
click at [403, 281] on span "Save ingredient" at bounding box center [417, 280] width 43 height 9
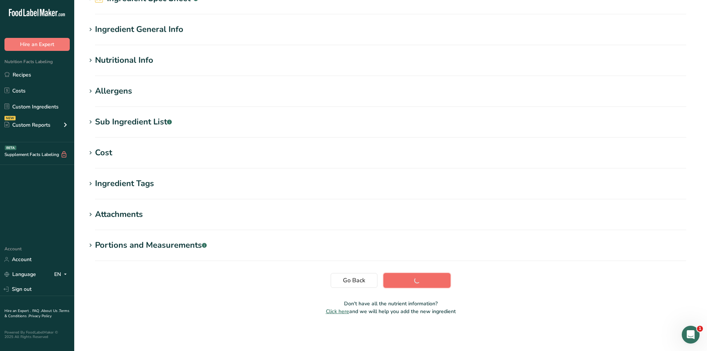
scroll to position [42, 0]
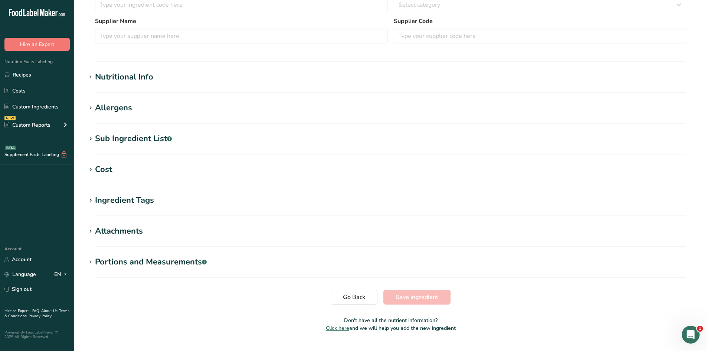
scroll to position [186, 0]
type input "Sliced Cheddar"
type textarea "Cultured Milk, Salt, Enzymes, Annatto (color)"
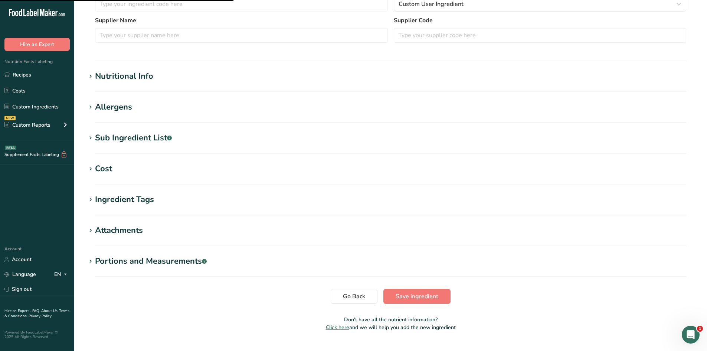
click at [148, 81] on div "Nutritional Info" at bounding box center [124, 76] width 58 height 12
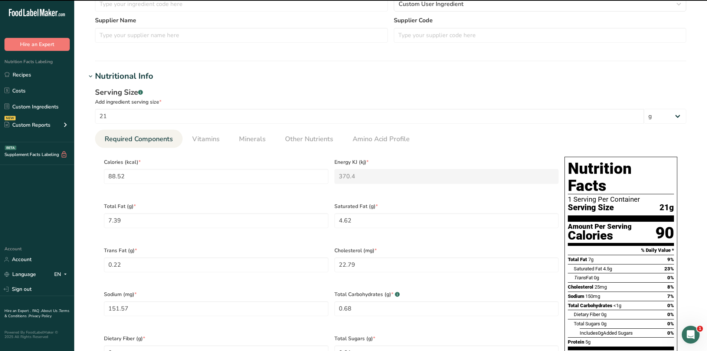
click at [168, 88] on div "Serving Size .a-a{fill:#347362;}.b-a{fill:#fff;}" at bounding box center [390, 92] width 591 height 11
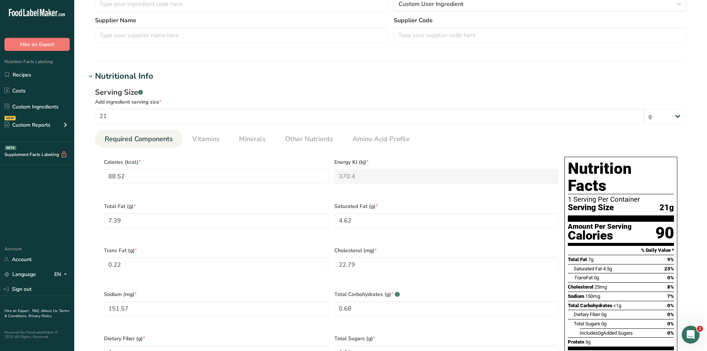
click at [126, 81] on div "Nutritional Info" at bounding box center [124, 76] width 58 height 12
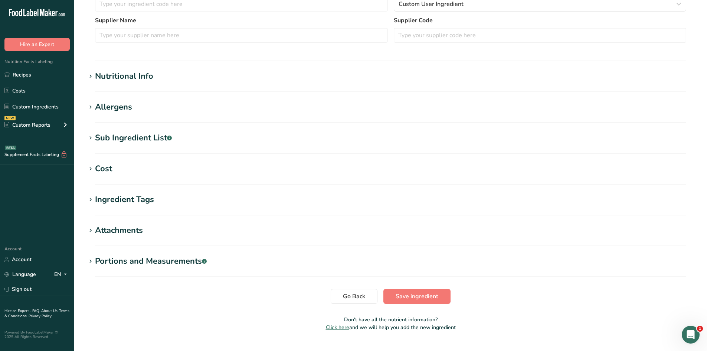
click at [150, 144] on div "Sub Ingredient List .a-a{fill:#347362;}.b-a{fill:#fff;}" at bounding box center [133, 138] width 77 height 12
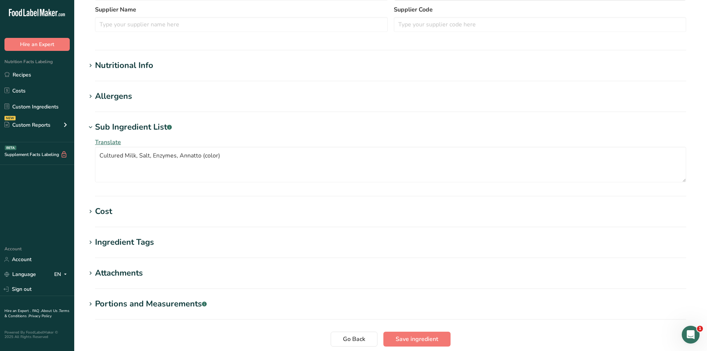
scroll to position [272, 0]
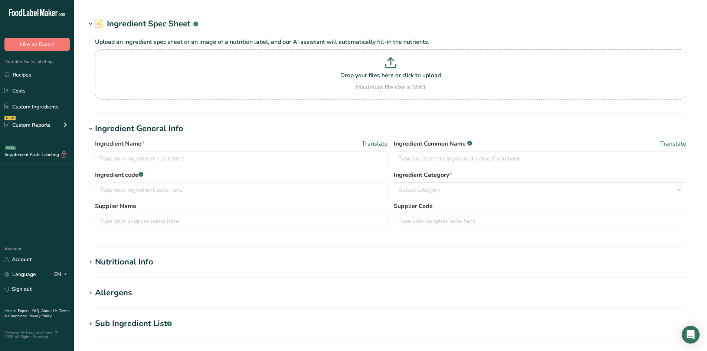
type input "Monterrey [PERSON_NAME], Shredded"
type input "28"
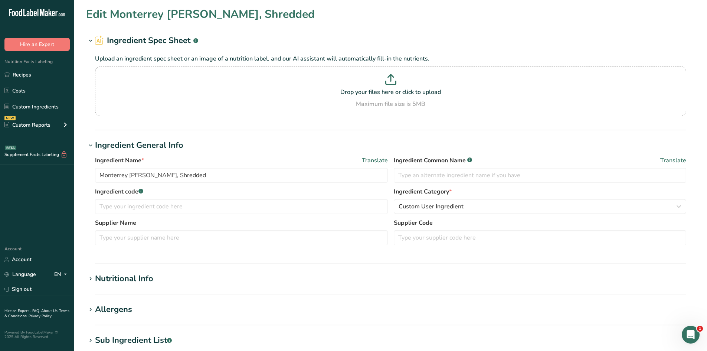
type input "100"
type KJ "418.4"
type Fat "8"
type Fat "5"
type Fat "0"
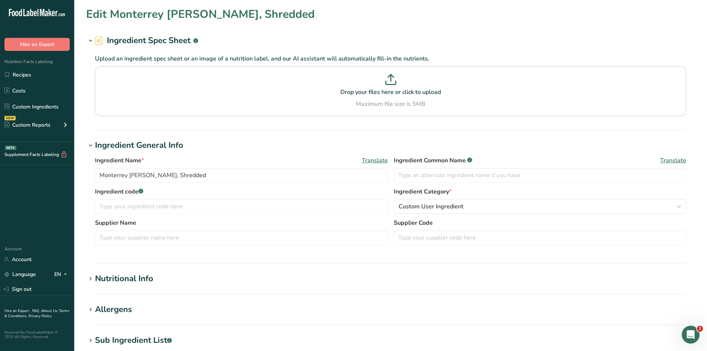
type input "25"
type input "160"
type Carbohydrates "0"
type Fiber "0"
type Sugars "0"
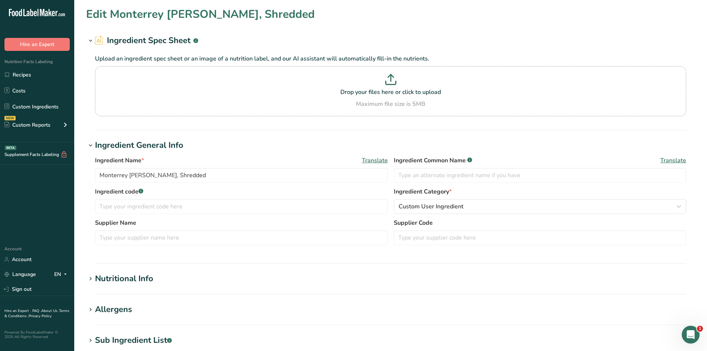
type Sugars "0"
type input "7"
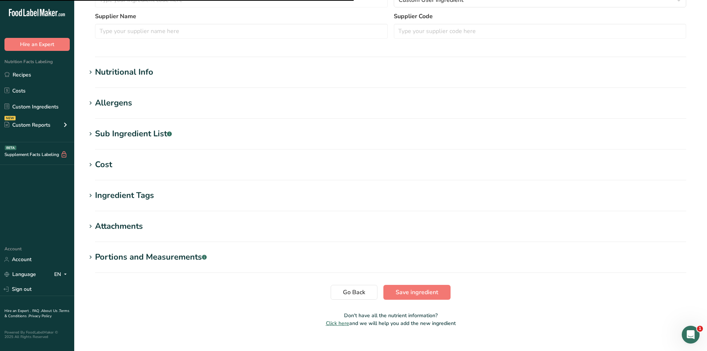
scroll to position [218, 0]
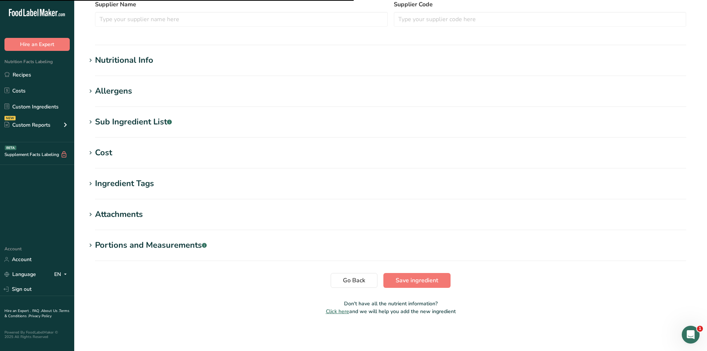
click at [147, 66] on div "Nutritional Info" at bounding box center [124, 60] width 58 height 12
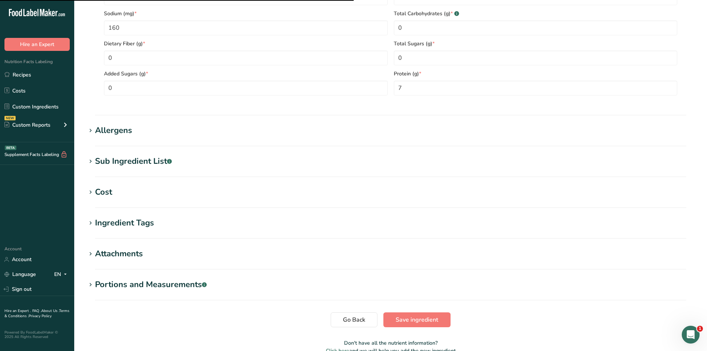
scroll to position [463, 0]
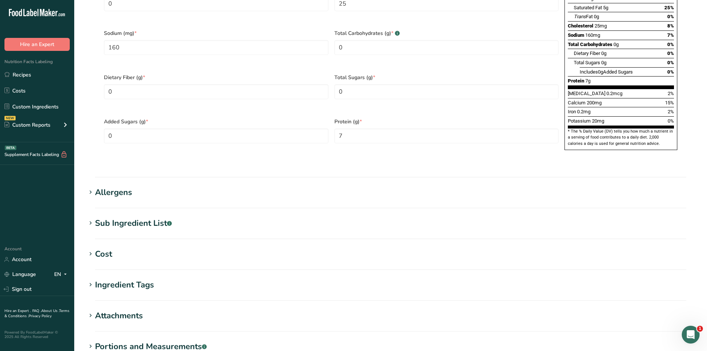
click at [162, 217] on div "Sub Ingredient List .a-a{fill:#347362;}.b-a{fill:#fff;}" at bounding box center [133, 223] width 77 height 12
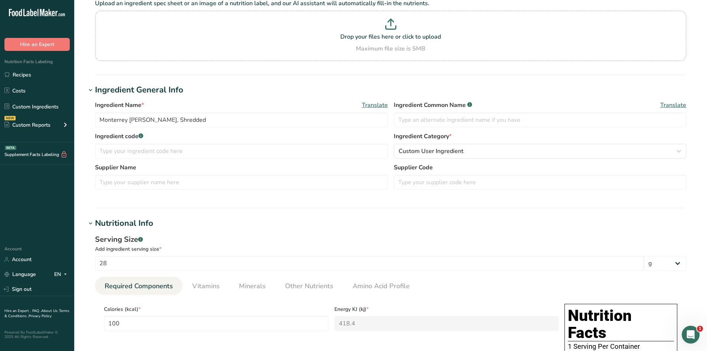
scroll to position [55, 0]
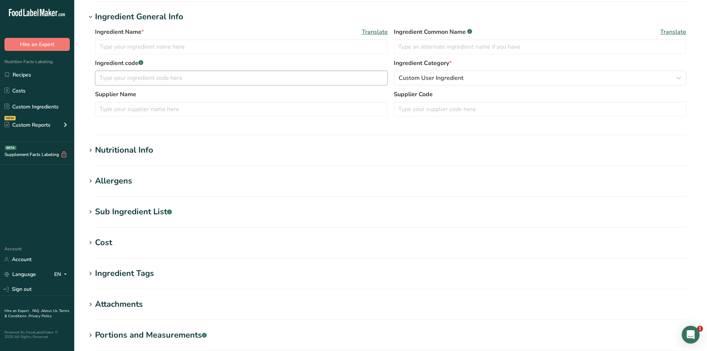
type input "Bridor Chocolate Twist"
type input "Bridor Inc."
type input "40648"
type textarea "WATER, UNBLEACHED ENRICHED FLOUR (WHEAT FLOUR, [MEDICAL_DATA], [MEDICAL_DATA], …"
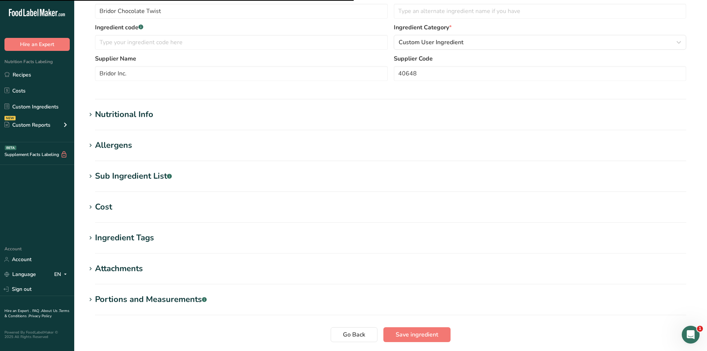
click at [134, 171] on div "Sub Ingredient List .a-a{fill:#347362;}.b-a{fill:#fff;}" at bounding box center [133, 176] width 77 height 12
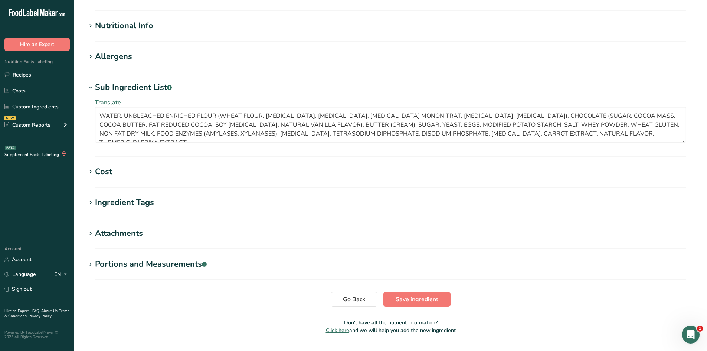
scroll to position [236, 0]
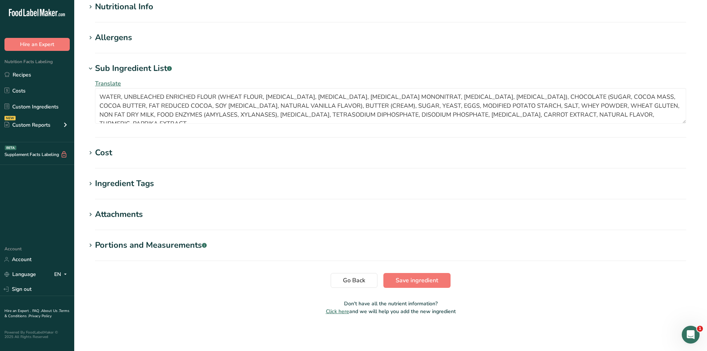
click at [95, 179] on div "Ingredient Tags" at bounding box center [124, 183] width 59 height 12
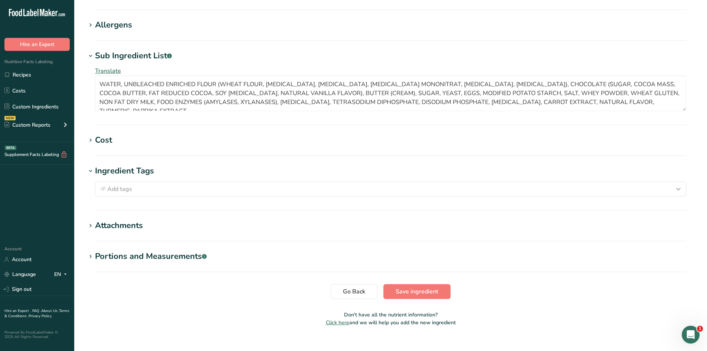
scroll to position [259, 0]
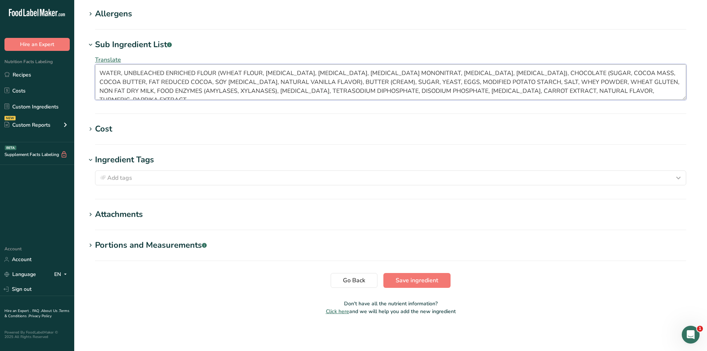
drag, startPoint x: 669, startPoint y: 92, endPoint x: 96, endPoint y: 73, distance: 573.6
click at [96, 73] on textarea "WATER, UNBLEACHED ENRICHED FLOUR (WHEAT FLOUR, FERROUS SULPHATE, NIACINAMIDE, T…" at bounding box center [390, 82] width 591 height 36
drag, startPoint x: 268, startPoint y: 77, endPoint x: 238, endPoint y: 121, distance: 52.4
click at [238, 121] on section "Edit Bridor Chocolate Twist Ingredient Spec Sheet .a-a{fill:#347362;}.b-a{fill:…" at bounding box center [390, 34] width 633 height 586
click at [295, 325] on section "Edit Bridor Chocolate Twist Ingredient Spec Sheet .a-a{fill:#347362;}.b-a{fill:…" at bounding box center [390, 34] width 633 height 586
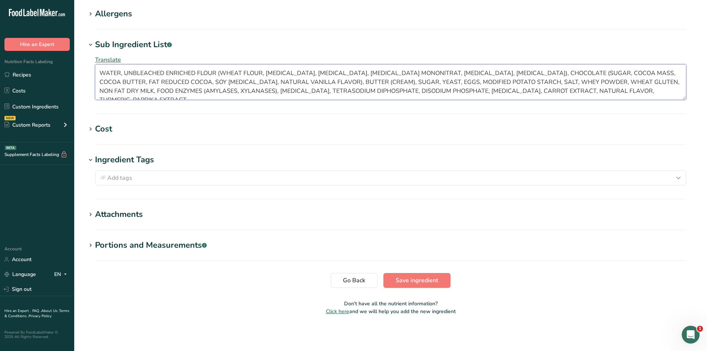
drag, startPoint x: 670, startPoint y: 92, endPoint x: 88, endPoint y: 55, distance: 583.4
click at [88, 55] on div "Translate WATER, UNBLEACHED ENRICHED FLOUR (WHEAT FLOUR, FERROUS SULPHATE, NIAC…" at bounding box center [390, 77] width 609 height 53
drag, startPoint x: 501, startPoint y: 86, endPoint x: 509, endPoint y: 89, distance: 8.3
click at [501, 86] on textarea "WATER, UNBLEACHED ENRICHED FLOUR (WHEAT FLOUR, FERROUS SULPHATE, NIACINAMIDE, T…" at bounding box center [390, 82] width 591 height 36
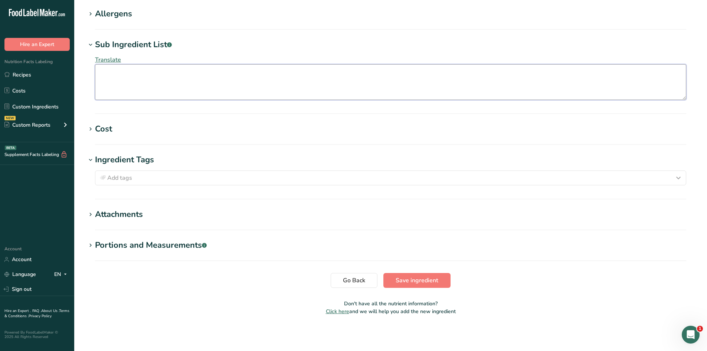
paste textarea "Water, Unbleached Enriched Flour (Wheat Flour, Ferrous Sulphate, Niacinamide, T…"
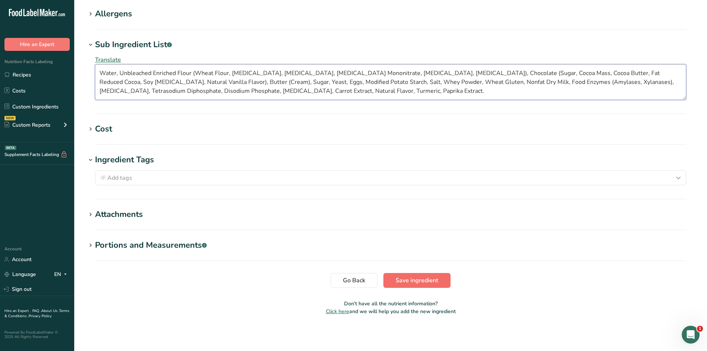
type textarea "Water, Unbleached Enriched Flour (Wheat Flour, Ferrous Sulphate, Niacinamide, T…"
click at [409, 278] on span "Save ingredient" at bounding box center [417, 280] width 43 height 9
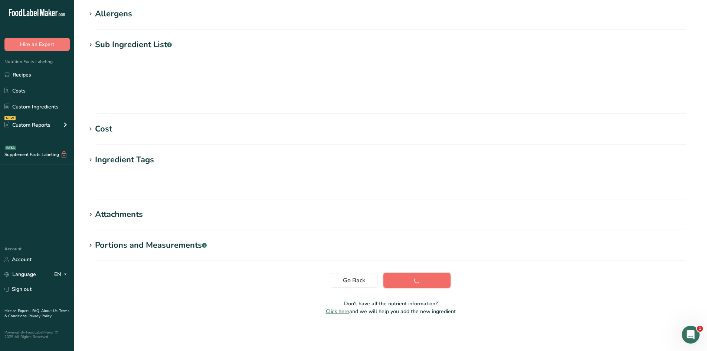
scroll to position [42, 0]
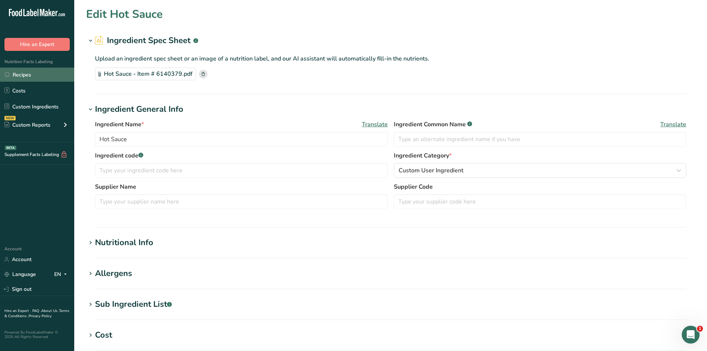
click at [47, 72] on link "Recipes" at bounding box center [37, 75] width 74 height 14
